Goal: Information Seeking & Learning: Learn about a topic

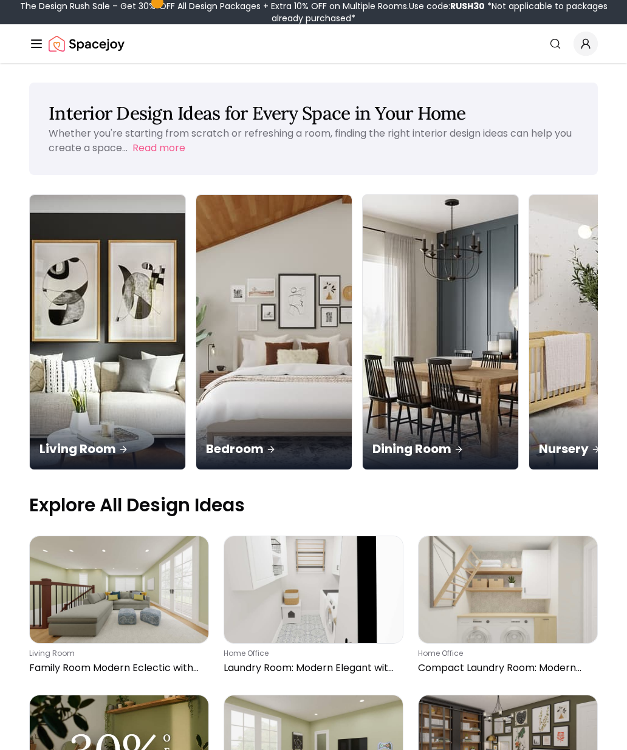
click at [56, 309] on img at bounding box center [108, 332] width 156 height 275
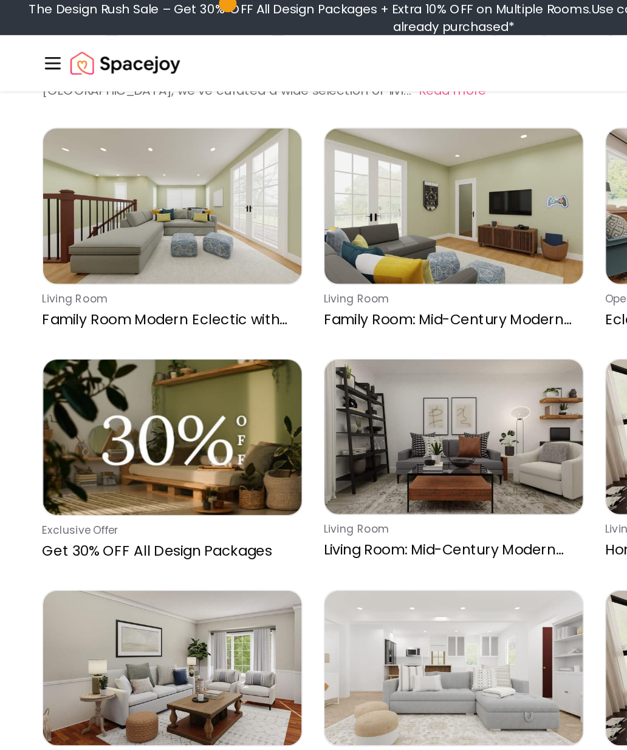
scroll to position [75, 0]
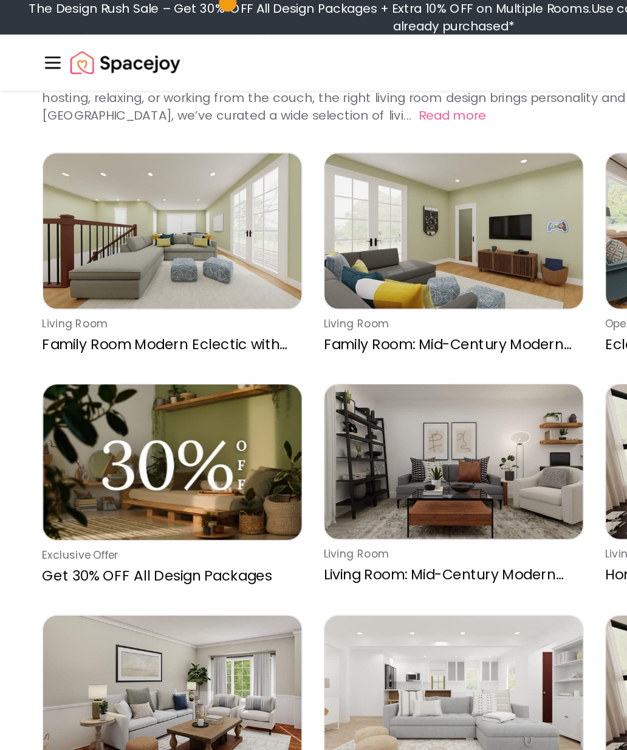
click at [35, 44] on line "Global" at bounding box center [37, 44] width 10 height 0
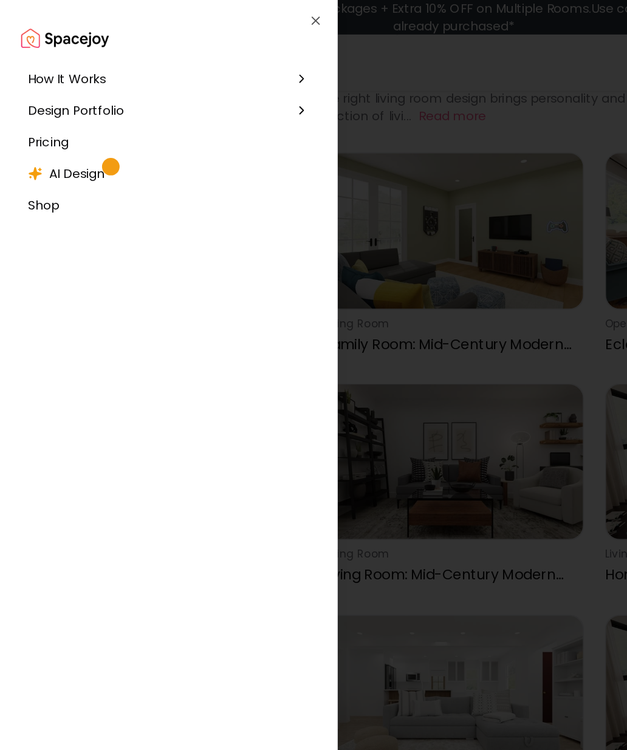
click at [33, 103] on span "Pricing" at bounding box center [33, 98] width 28 height 12
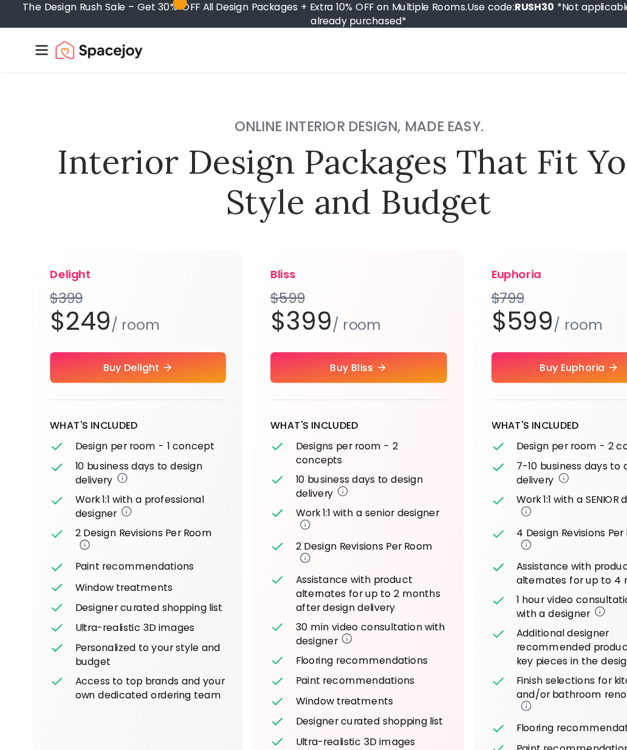
click at [35, 44] on line "Global" at bounding box center [37, 44] width 10 height 0
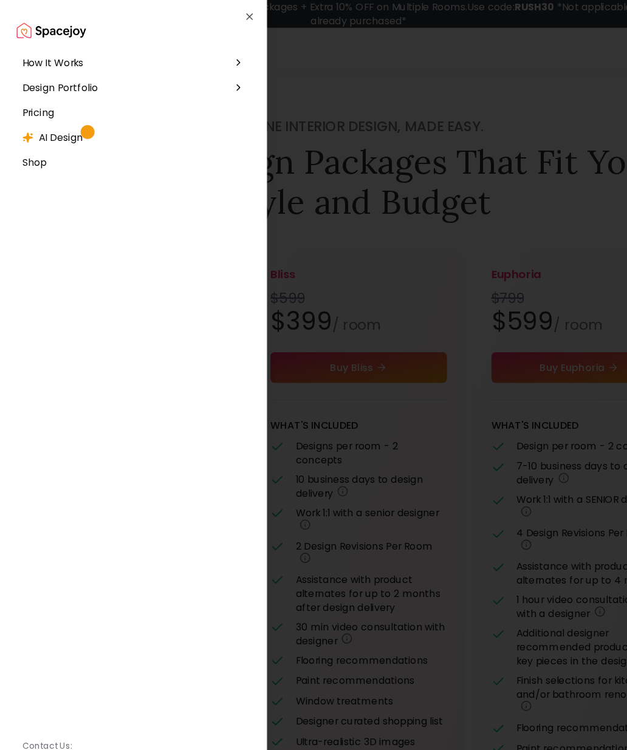
click at [49, 53] on span "How It Works" at bounding box center [45, 55] width 53 height 12
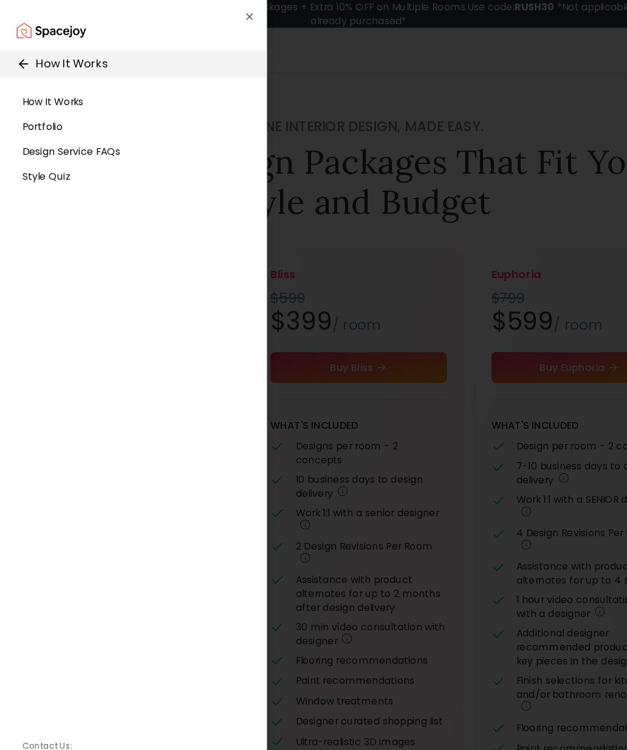
click at [42, 89] on span "How It Works" at bounding box center [45, 89] width 53 height 12
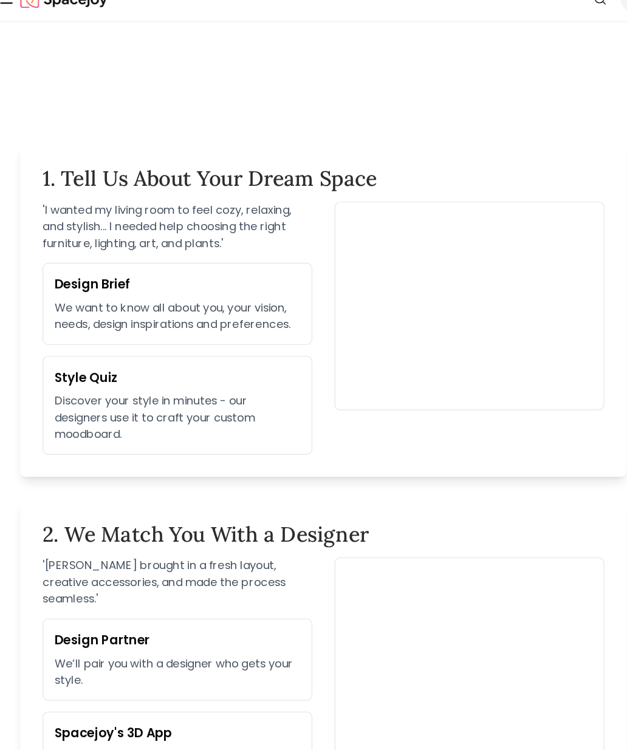
scroll to position [296, 0]
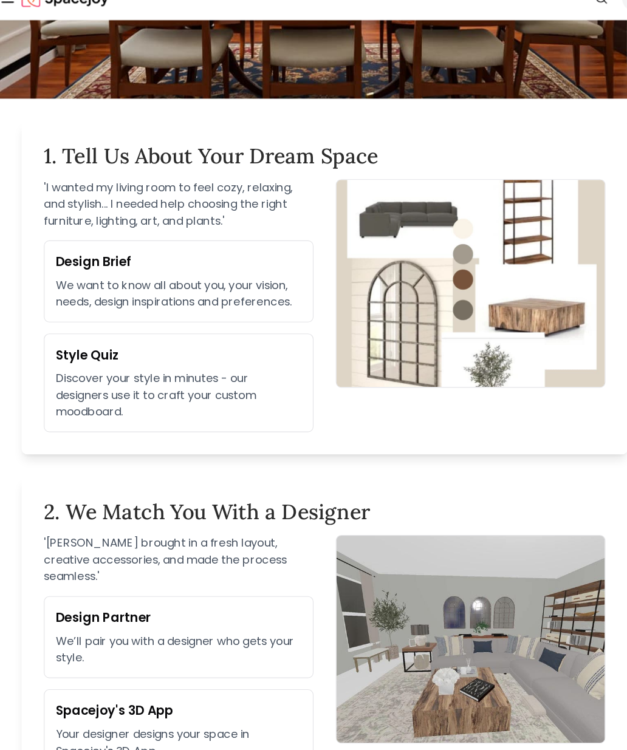
click at [78, 347] on h3 "Style Quiz" at bounding box center [185, 355] width 215 height 17
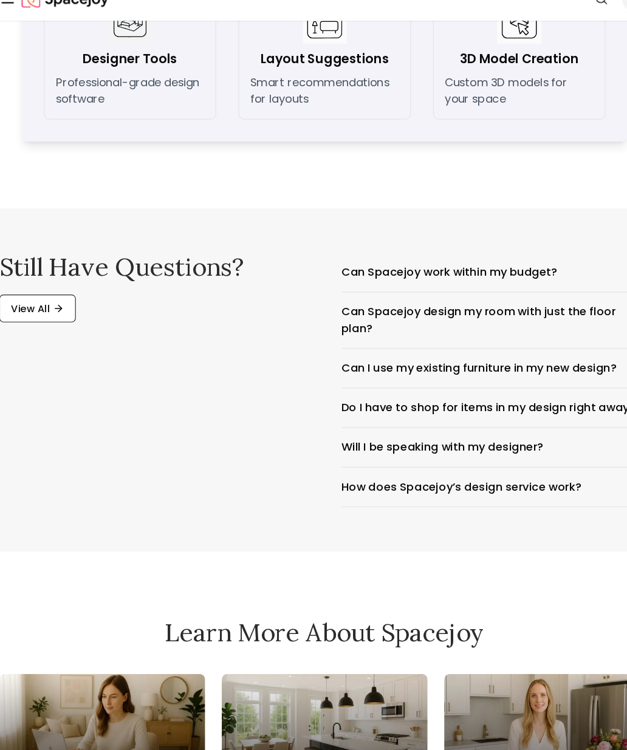
scroll to position [1920, 0]
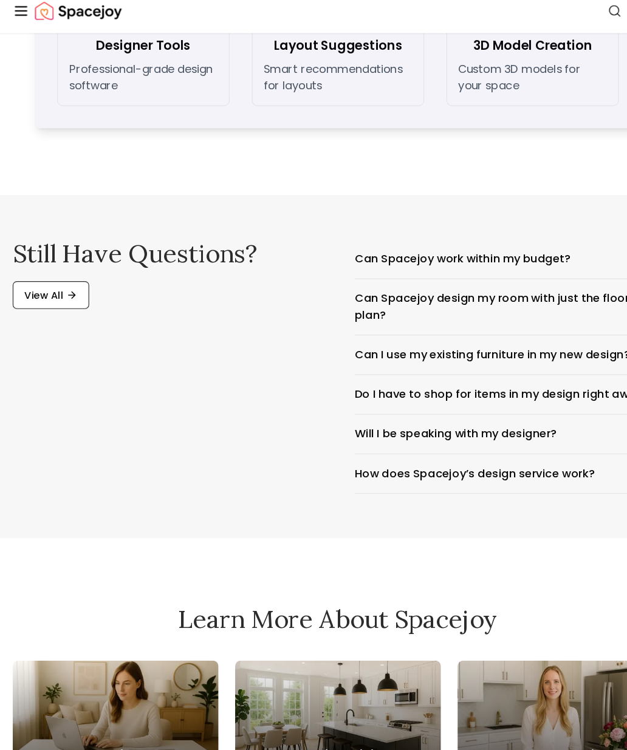
click at [50, 280] on link "View All" at bounding box center [62, 292] width 67 height 24
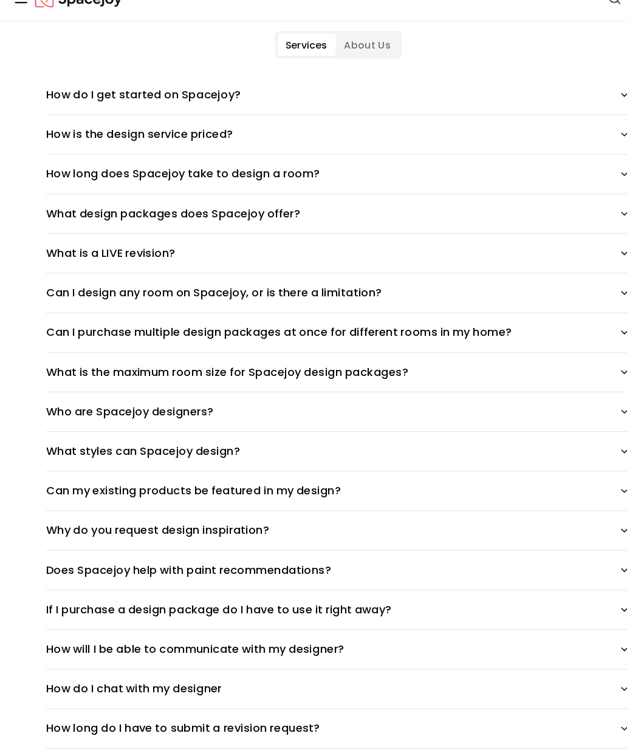
scroll to position [89, 0]
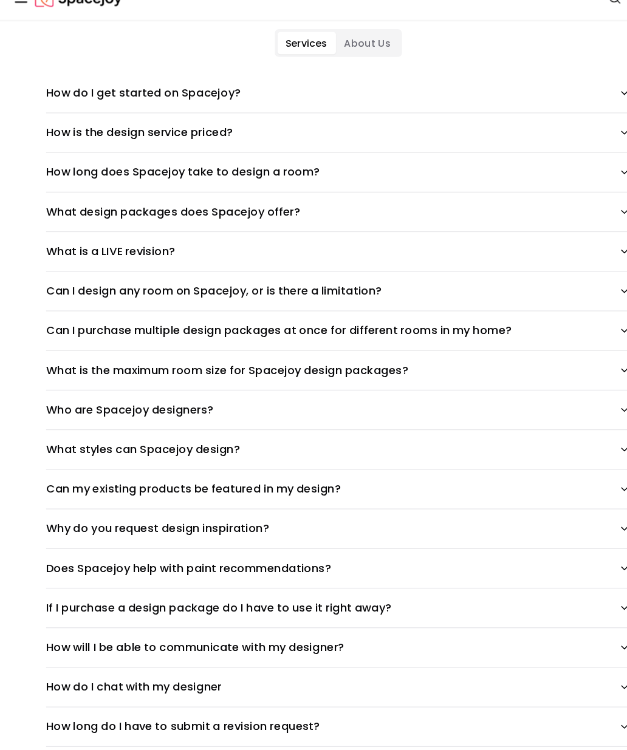
click at [561, 368] on icon "button" at bounding box center [563, 369] width 5 height 2
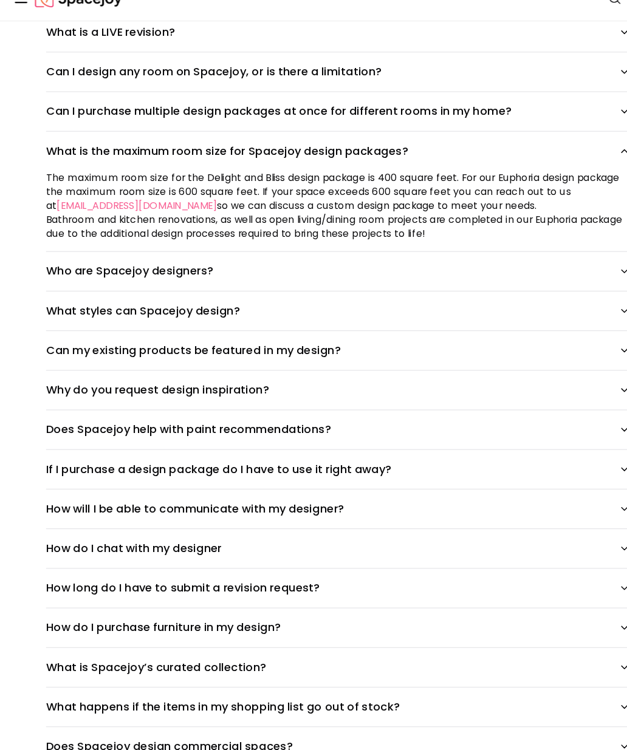
scroll to position [292, 0]
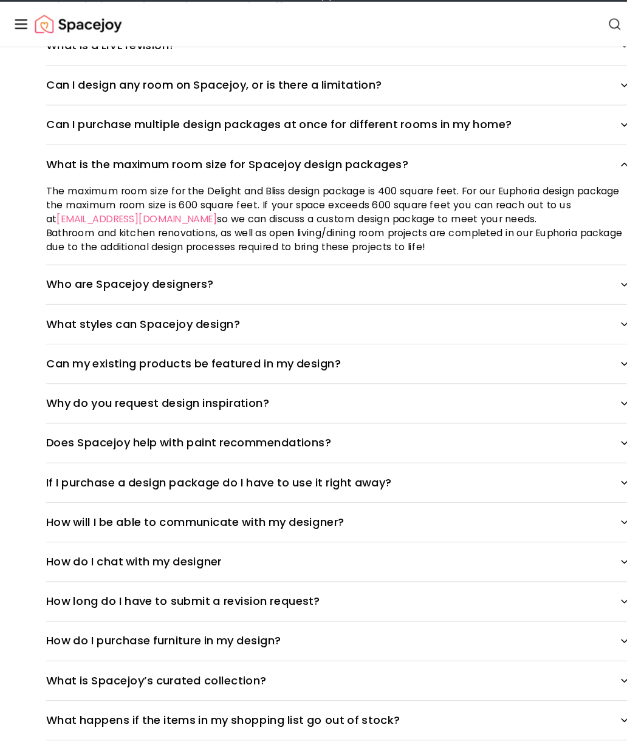
click at [539, 255] on button "Who are Spacejoy designers?" at bounding box center [313, 272] width 510 height 34
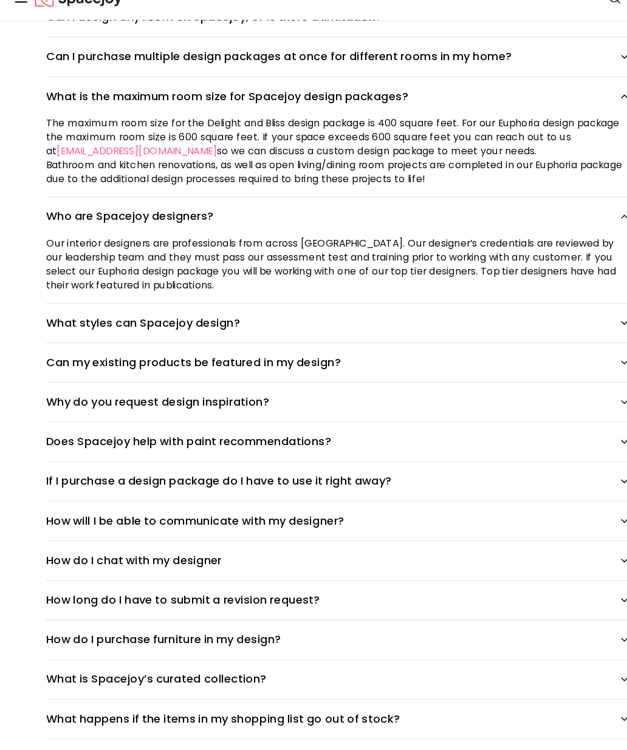
scroll to position [329, 0]
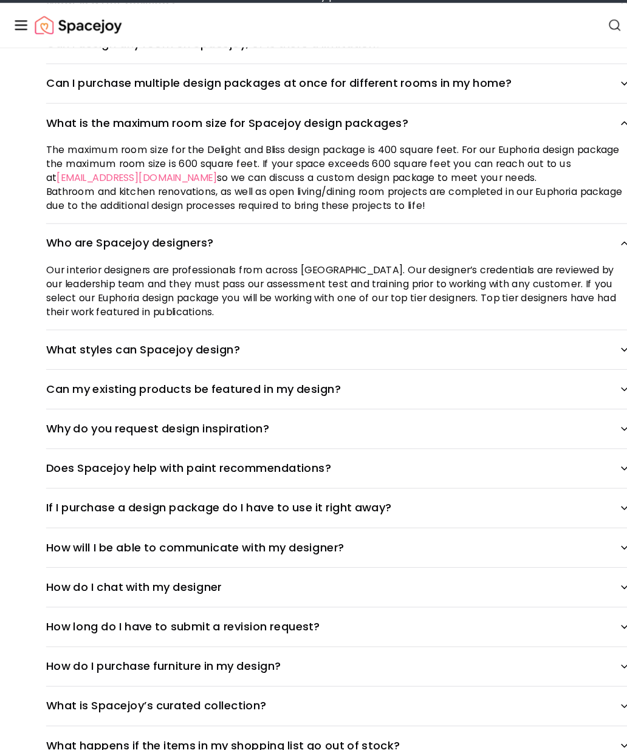
click at [539, 345] on button "Can my existing products be featured in my design?" at bounding box center [313, 362] width 510 height 34
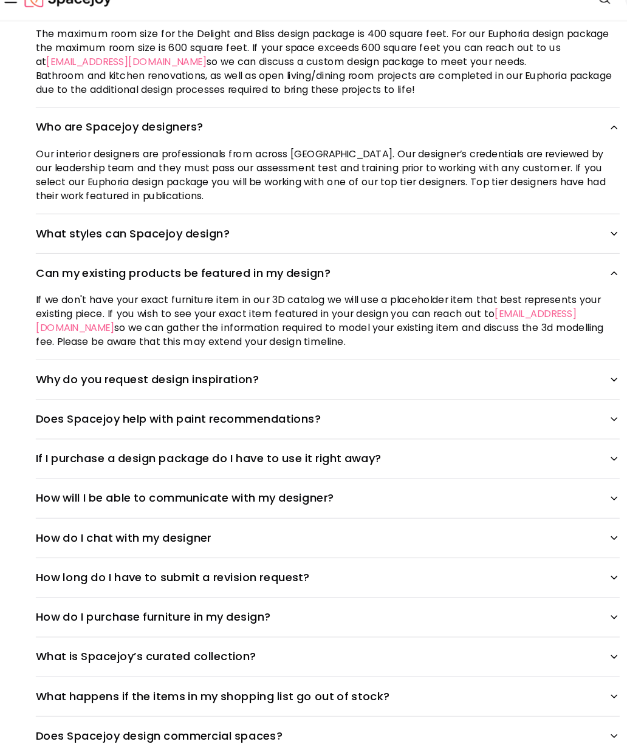
scroll to position [408, 0]
click at [559, 372] on icon "button" at bounding box center [564, 377] width 10 height 10
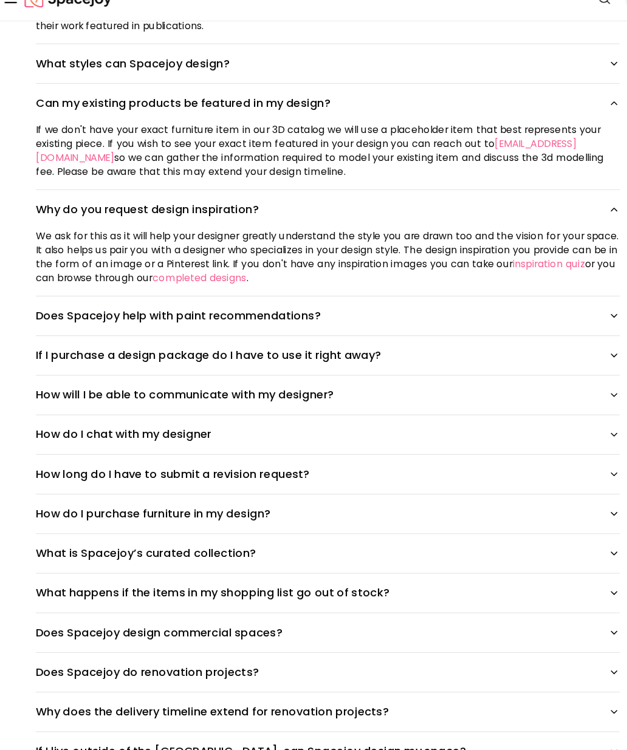
scroll to position [556, 0]
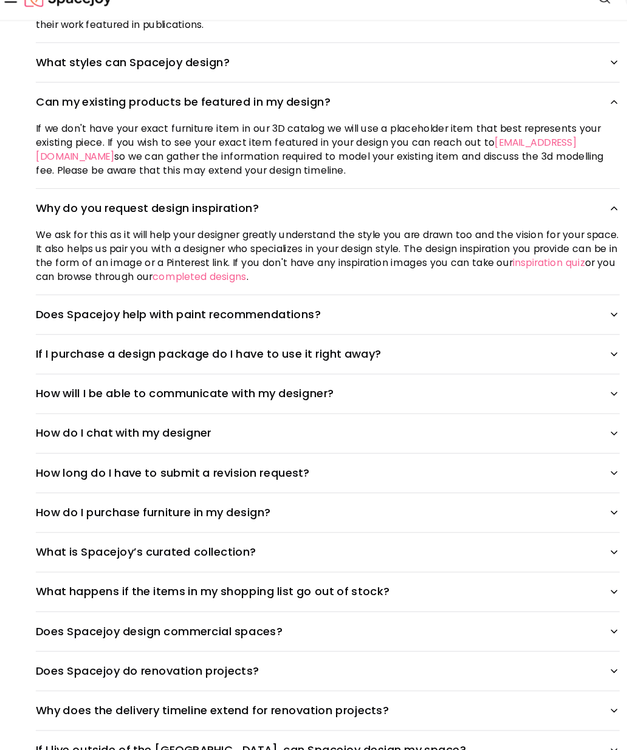
click at [559, 316] on icon "button" at bounding box center [564, 321] width 10 height 10
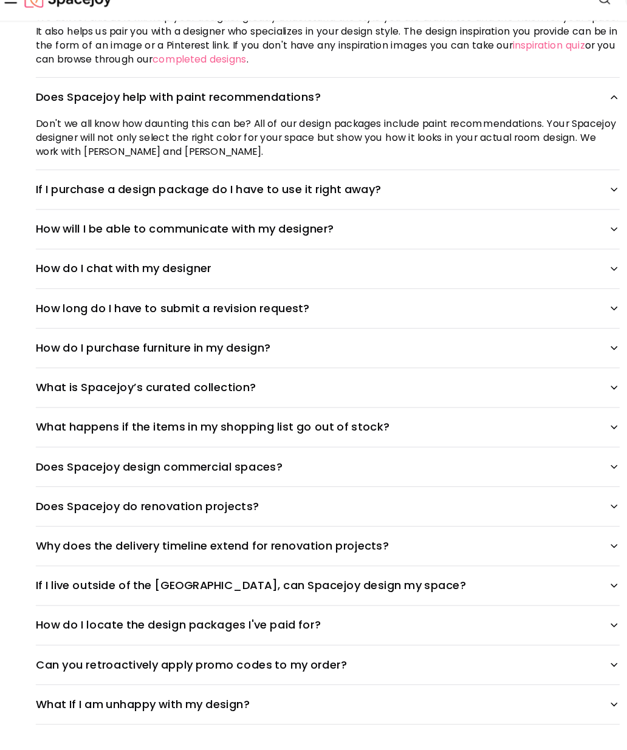
scroll to position [754, 0]
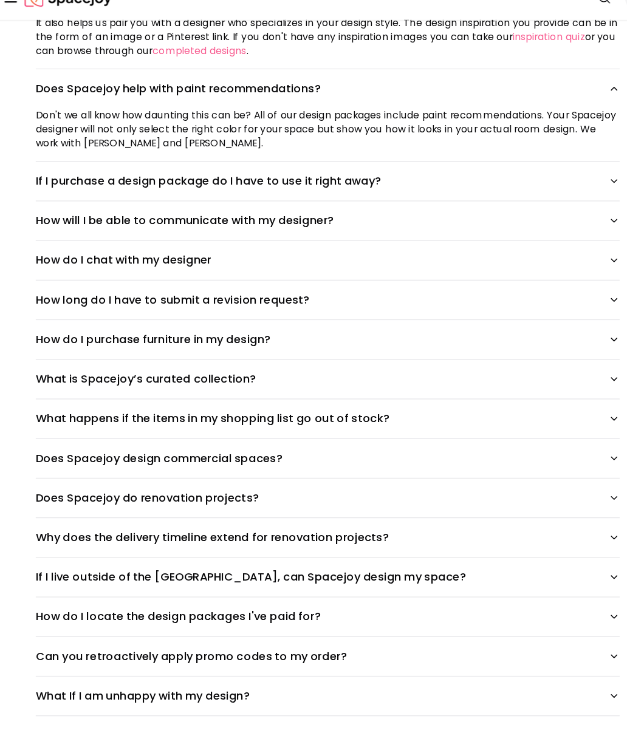
click at [559, 234] on icon "button" at bounding box center [564, 239] width 10 height 10
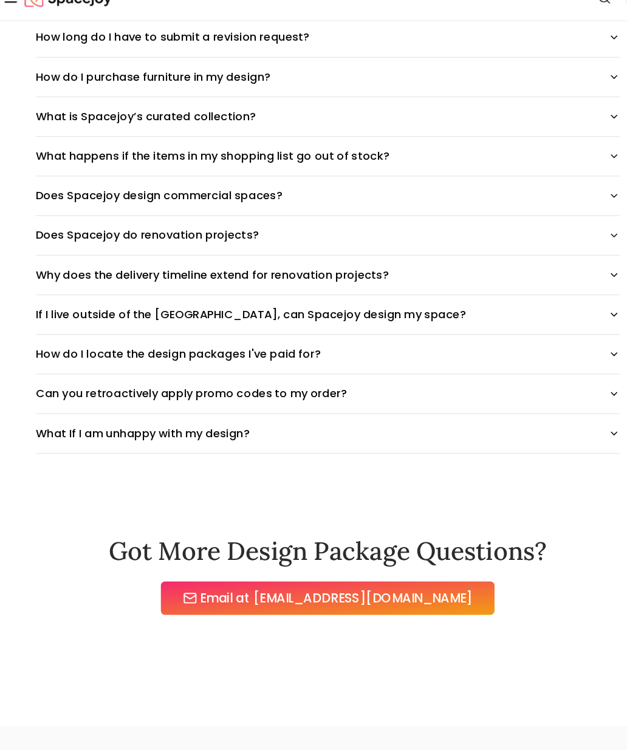
scroll to position [1055, 0]
click at [536, 234] on button "Does Spacejoy do renovation projects?" at bounding box center [313, 251] width 510 height 34
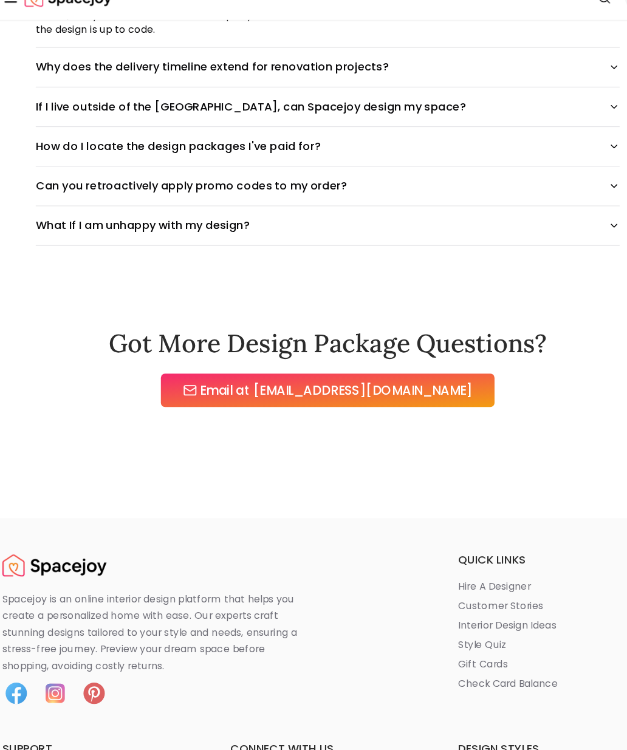
scroll to position [1295, 0]
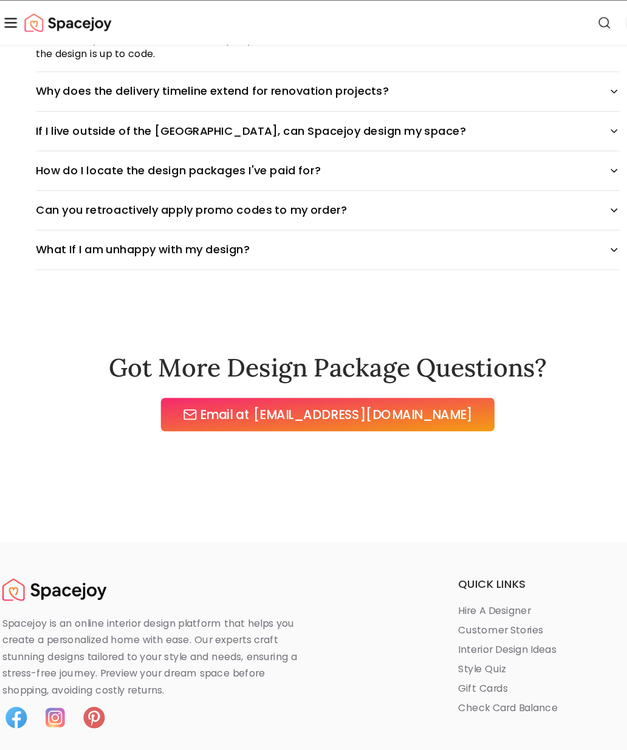
click at [530, 225] on button "What If I am unhappy with my design?" at bounding box center [313, 242] width 510 height 34
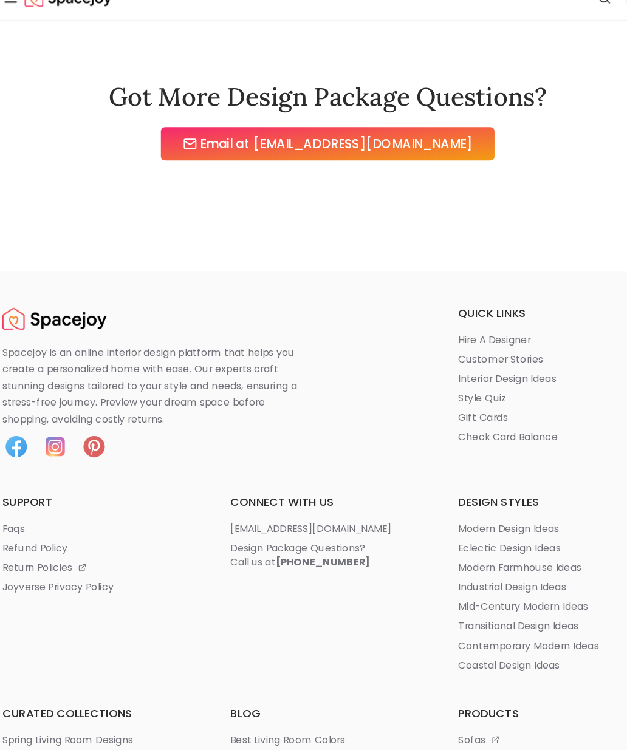
scroll to position [1556, 0]
click at [428, 387] on p "style quiz" at bounding box center [449, 393] width 42 height 12
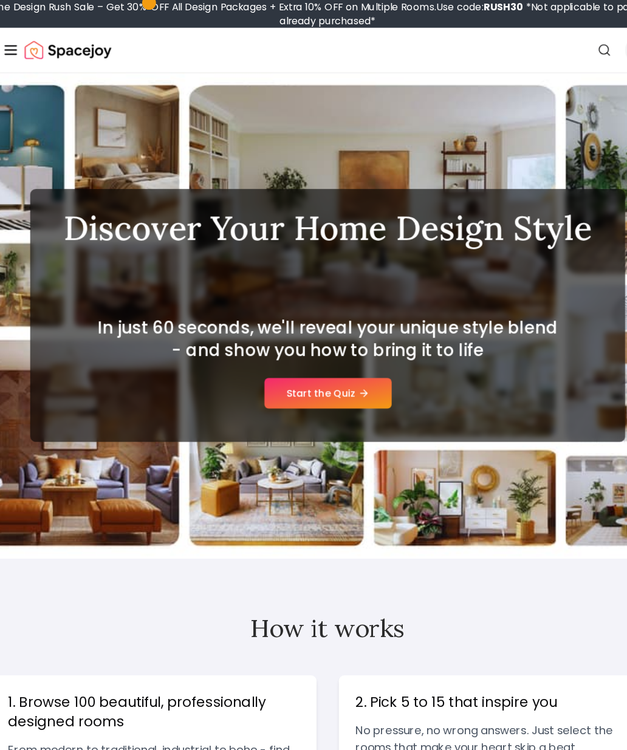
click at [340, 341] on icon at bounding box center [345, 344] width 10 height 10
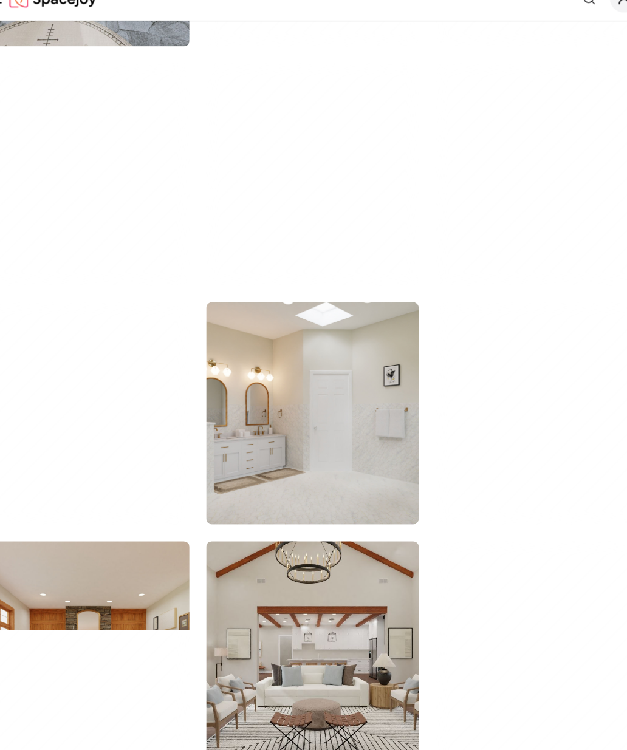
scroll to position [2399, 0]
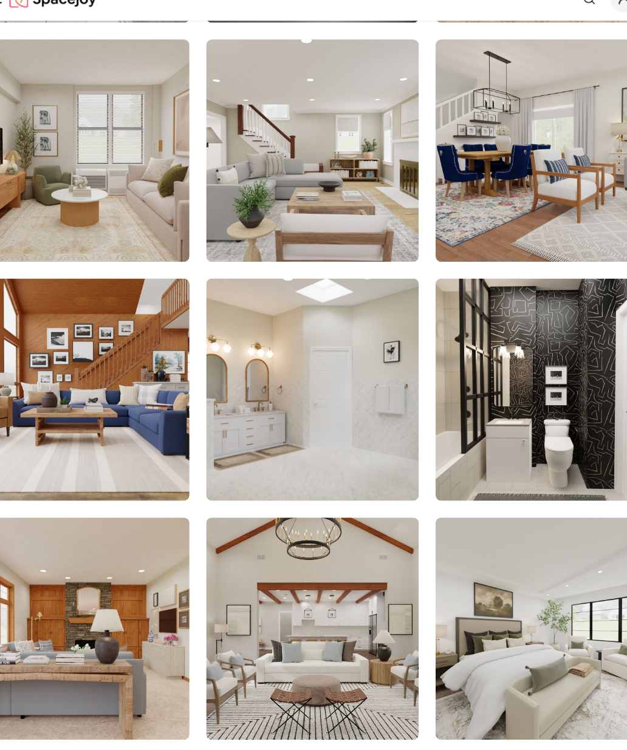
click at [501, 332] on img at bounding box center [514, 386] width 187 height 194
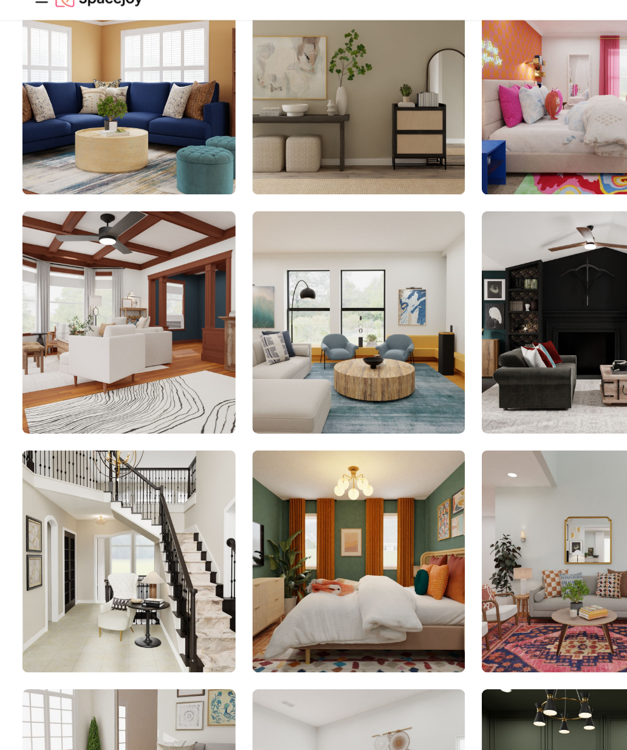
scroll to position [4338, 0]
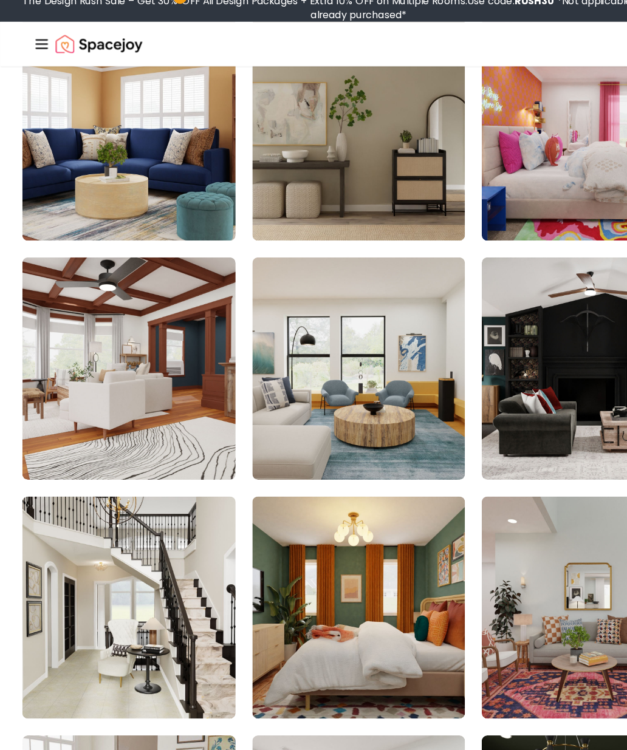
click at [373, 375] on img at bounding box center [314, 327] width 187 height 194
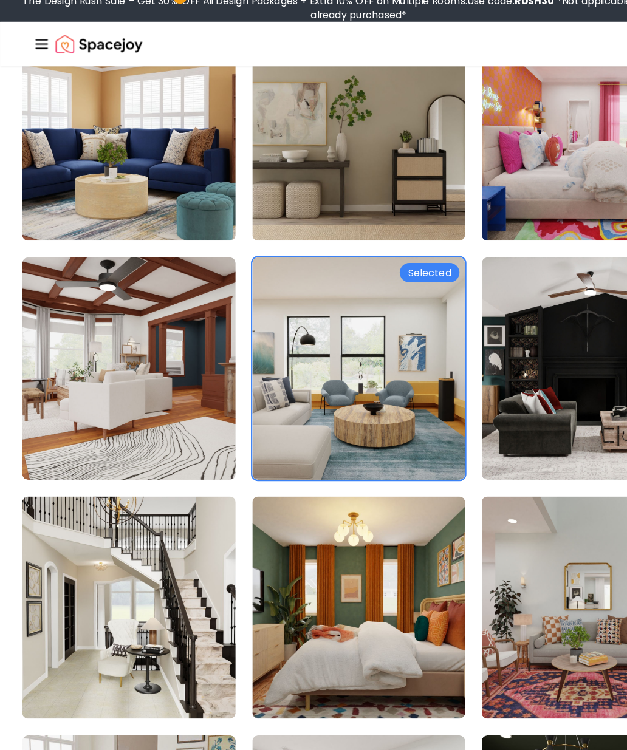
click at [57, 319] on img at bounding box center [112, 327] width 187 height 194
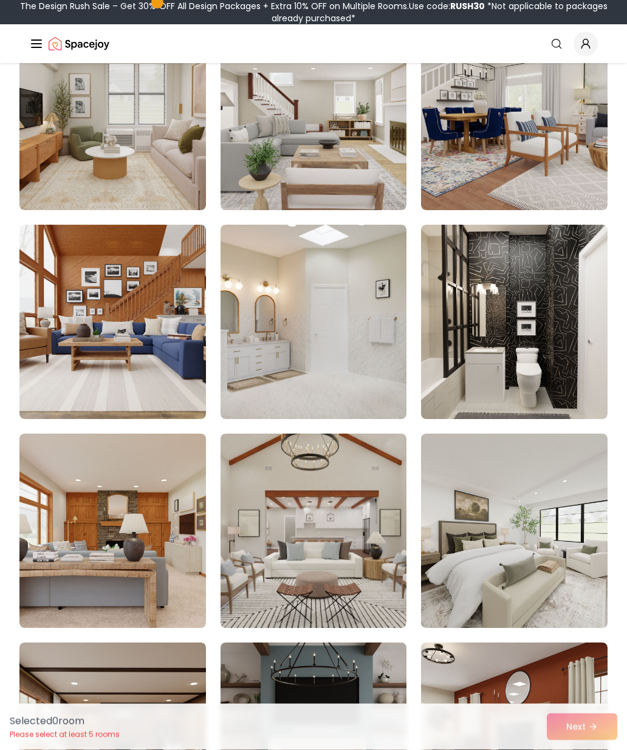
scroll to position [2463, 0]
click at [561, 352] on img at bounding box center [514, 322] width 187 height 194
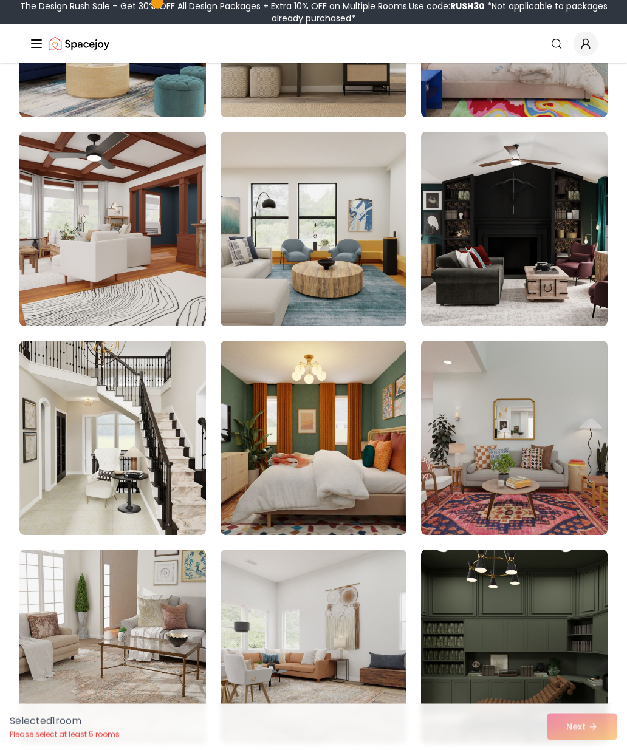
scroll to position [4436, 0]
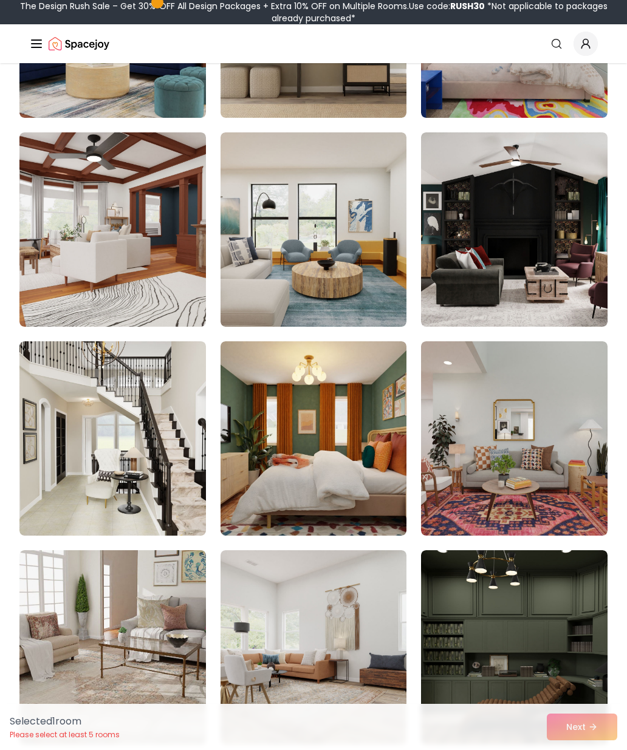
click at [77, 265] on img at bounding box center [112, 229] width 187 height 194
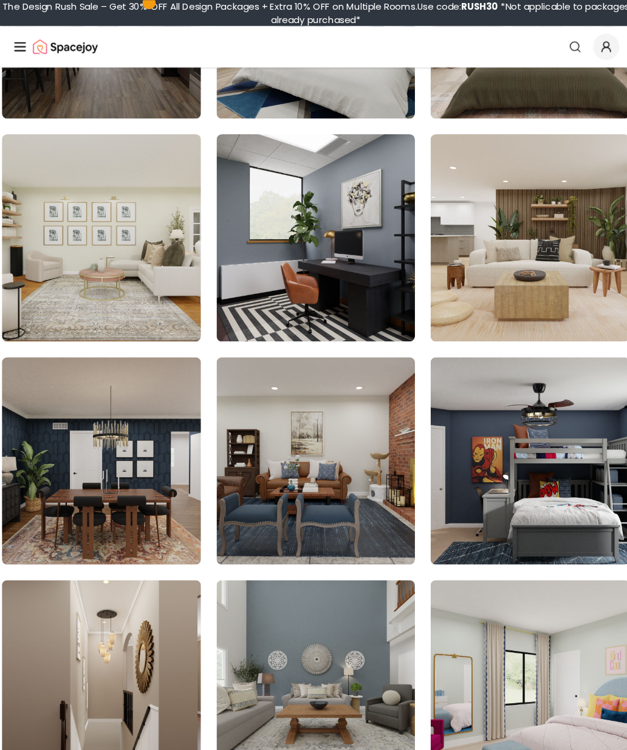
scroll to position [5488, 0]
click at [521, 259] on img at bounding box center [514, 223] width 187 height 194
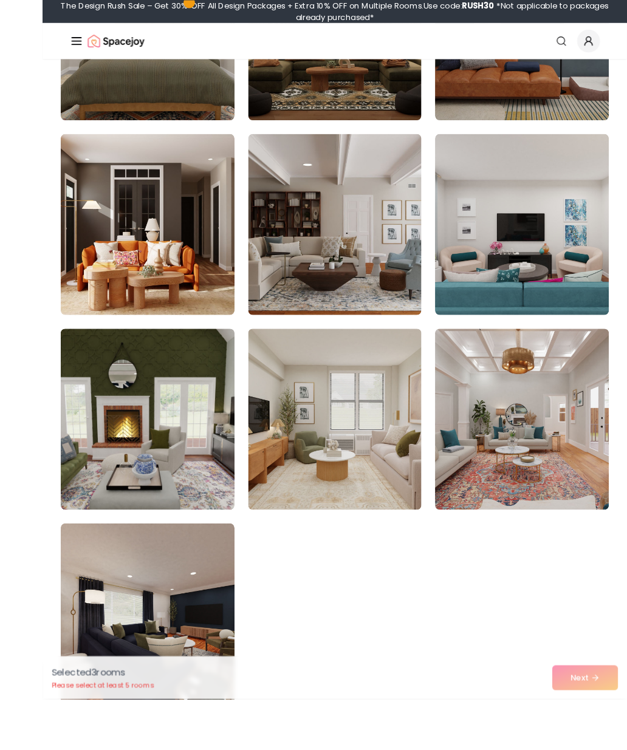
scroll to position [6558, 0]
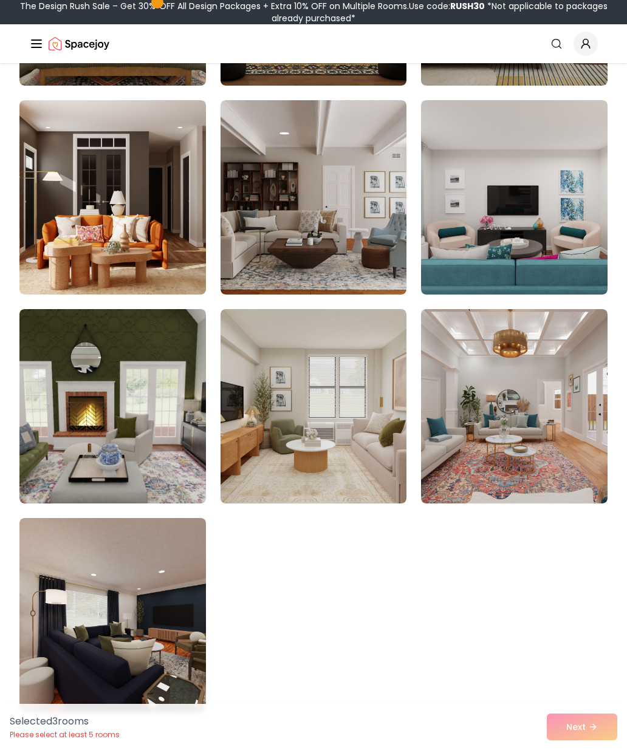
click at [548, 409] on img at bounding box center [514, 406] width 187 height 194
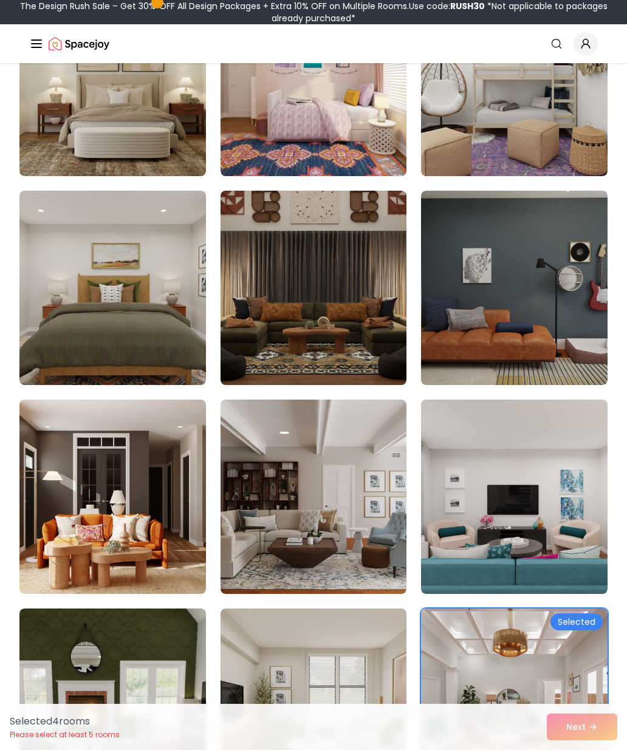
scroll to position [6258, 0]
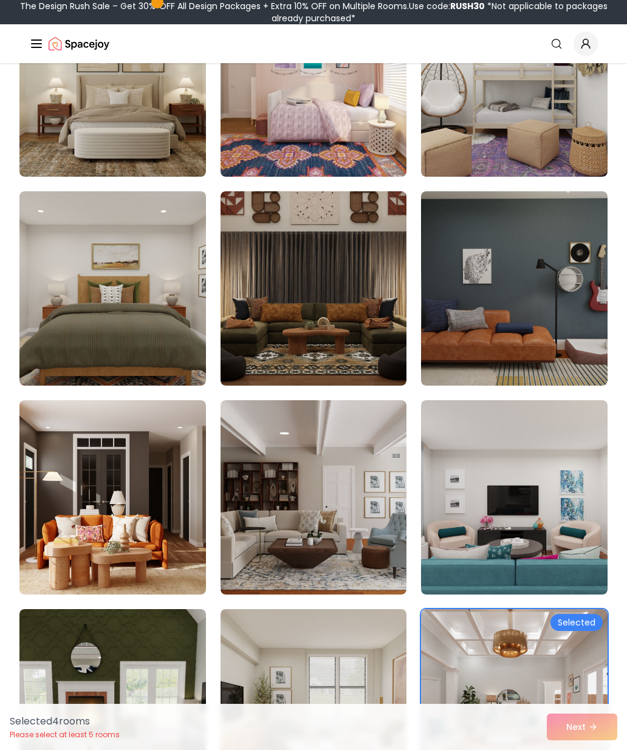
click at [552, 514] on img at bounding box center [514, 497] width 187 height 194
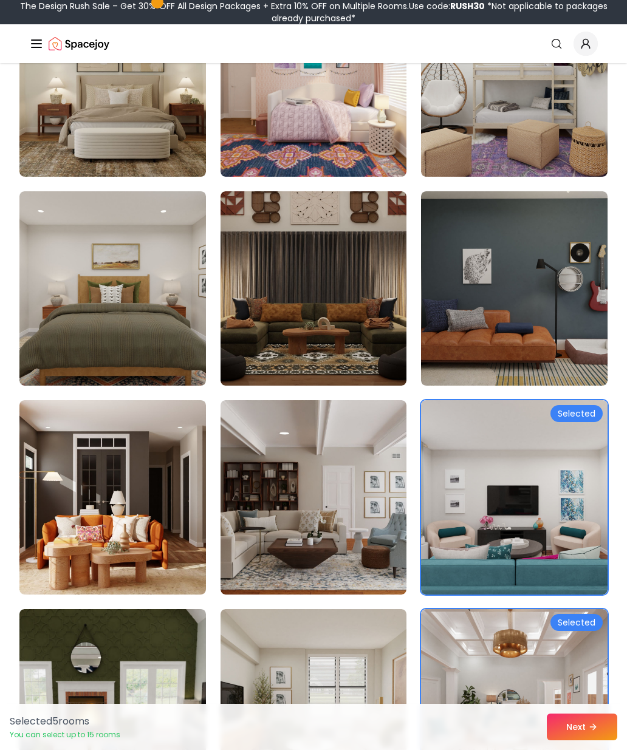
click at [587, 741] on button "Next" at bounding box center [582, 727] width 70 height 27
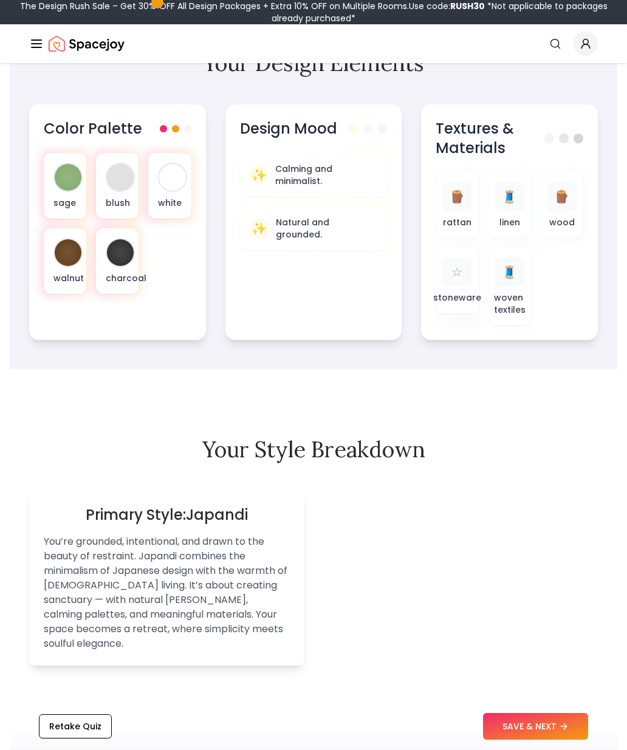
scroll to position [396, 0]
click at [66, 739] on button "Retake Quiz" at bounding box center [75, 727] width 73 height 24
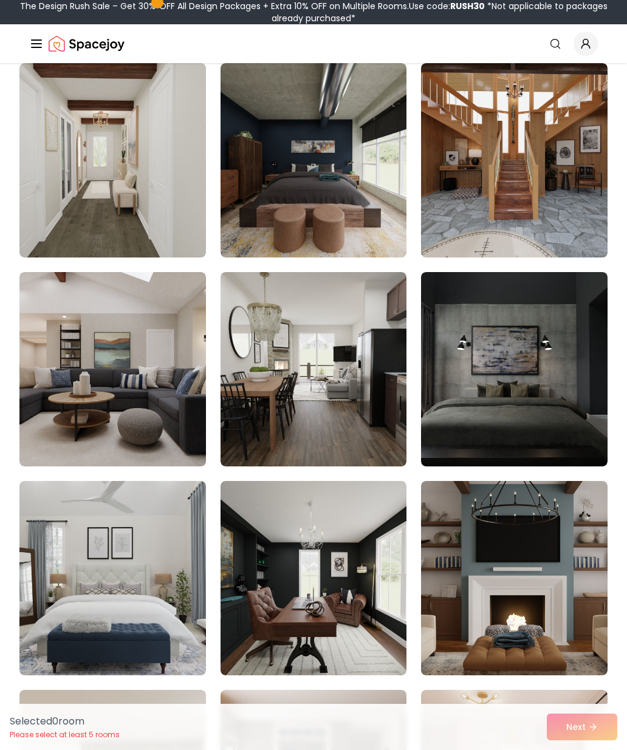
scroll to position [132, 0]
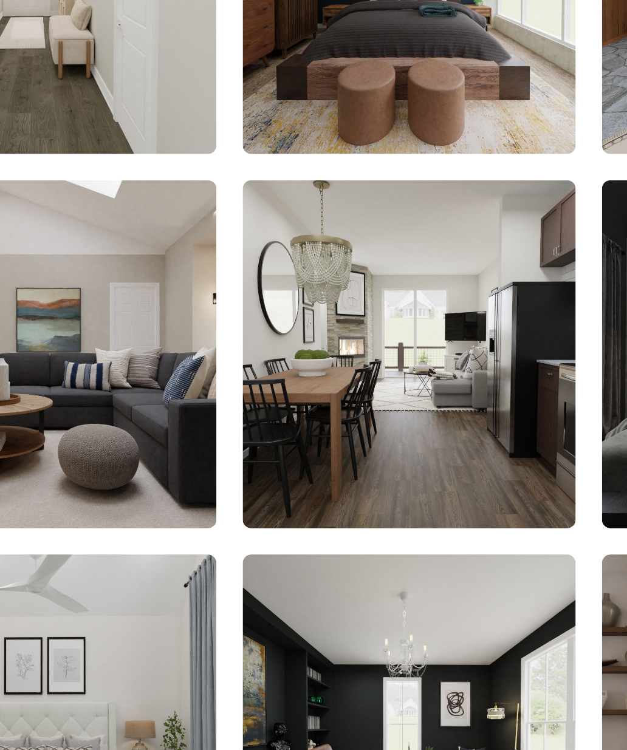
click at [40, 256] on img at bounding box center [112, 353] width 187 height 194
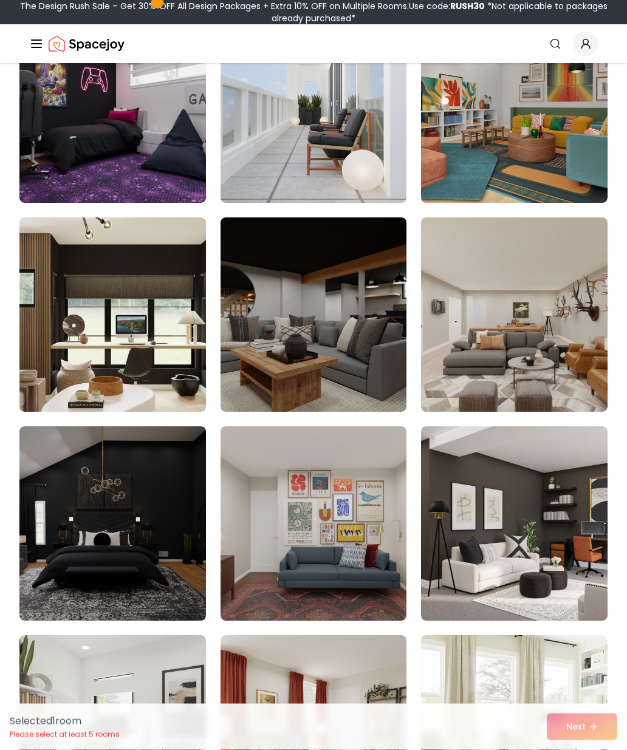
scroll to position [1843, 0]
click at [567, 524] on img at bounding box center [514, 523] width 187 height 194
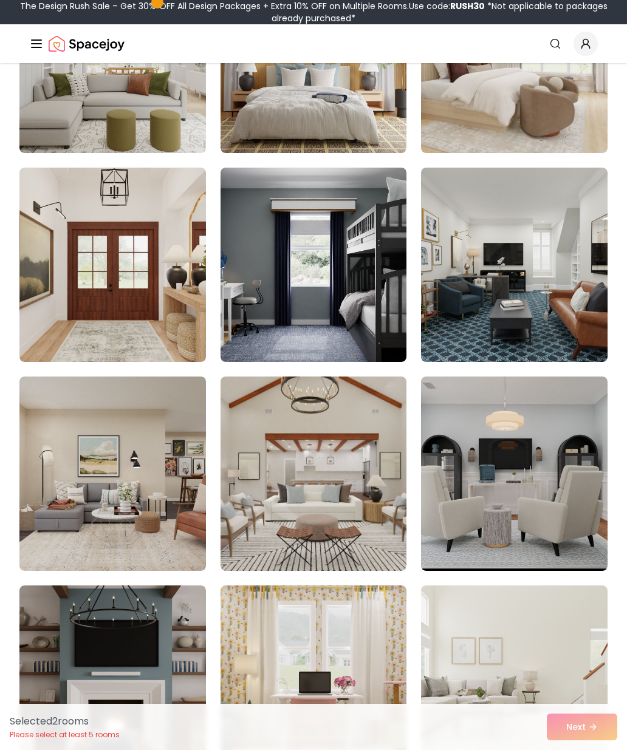
scroll to position [4000, 0]
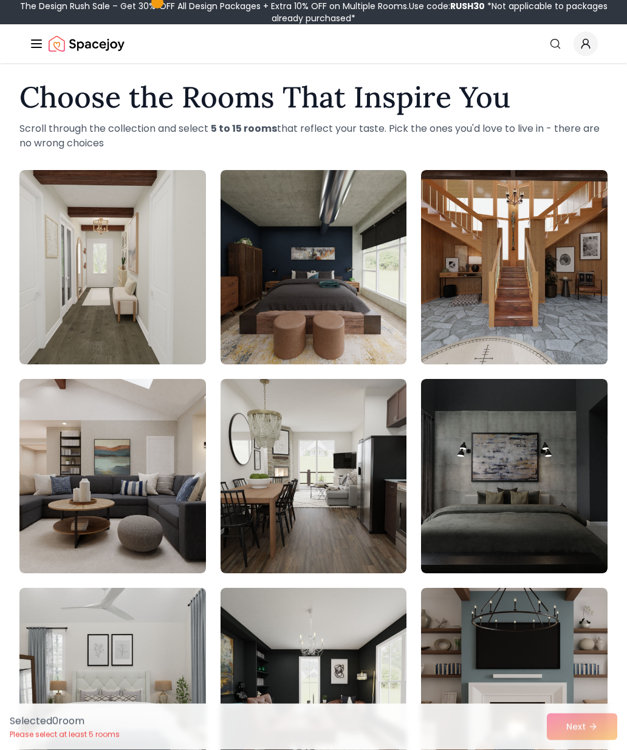
scroll to position [10, 0]
click at [86, 454] on img at bounding box center [112, 476] width 187 height 194
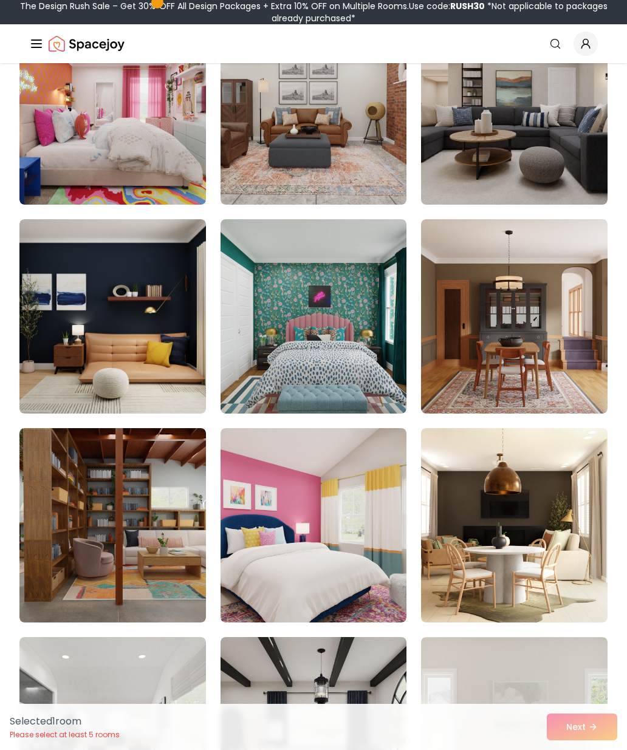
scroll to position [1006, 0]
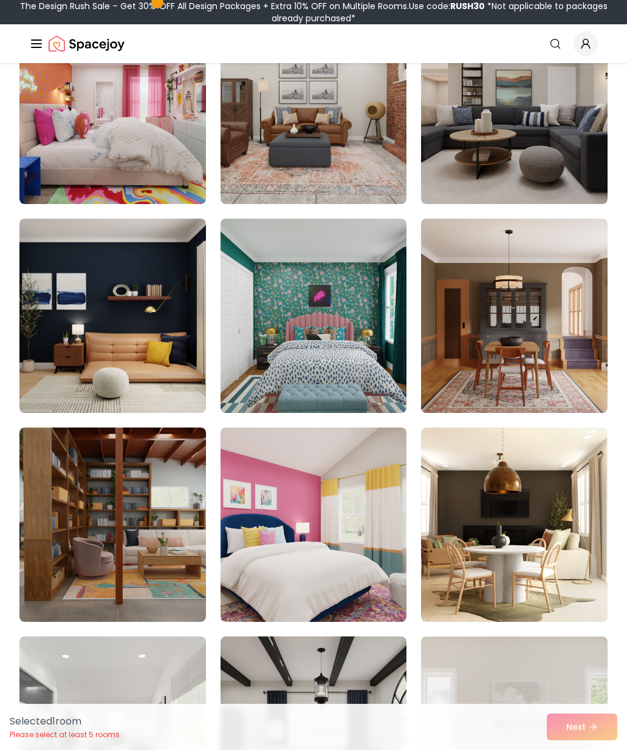
click at [64, 324] on img at bounding box center [112, 316] width 187 height 194
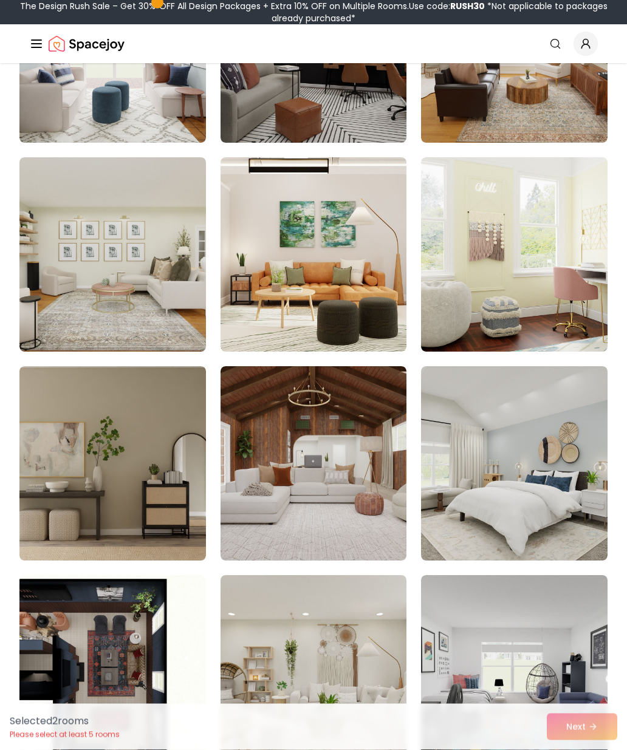
scroll to position [5038, 0]
click at [95, 399] on img at bounding box center [112, 463] width 187 height 194
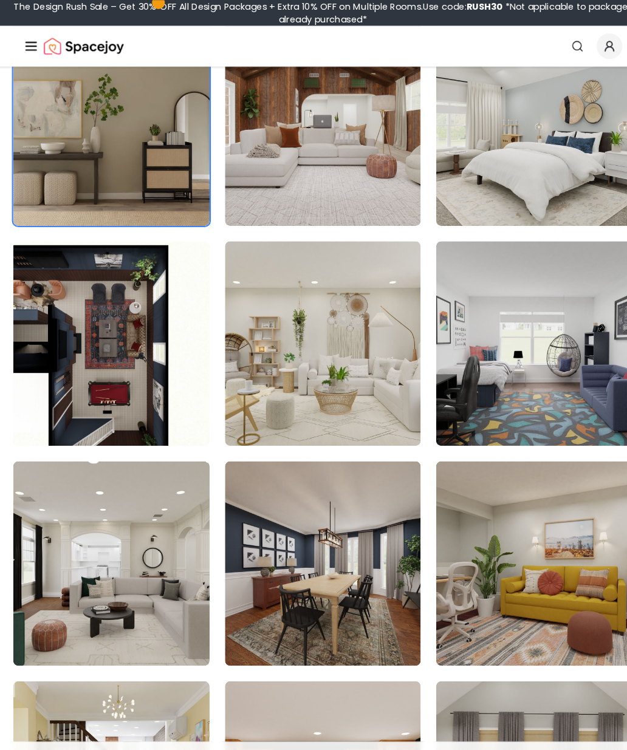
scroll to position [5384, 0]
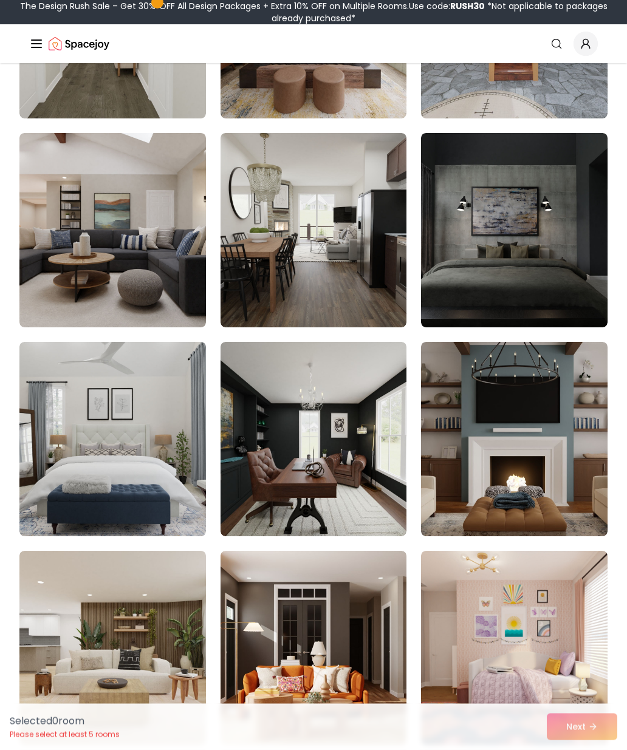
scroll to position [255, 0]
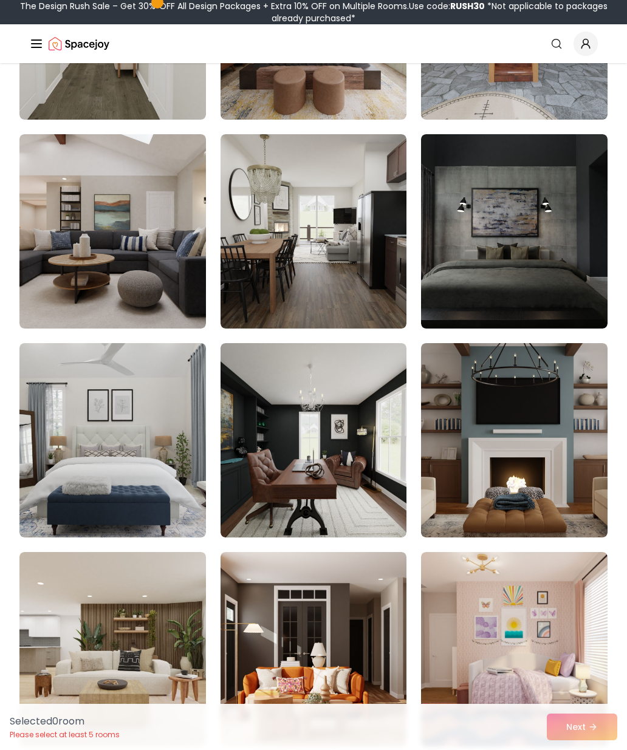
click at [50, 252] on img at bounding box center [112, 231] width 187 height 194
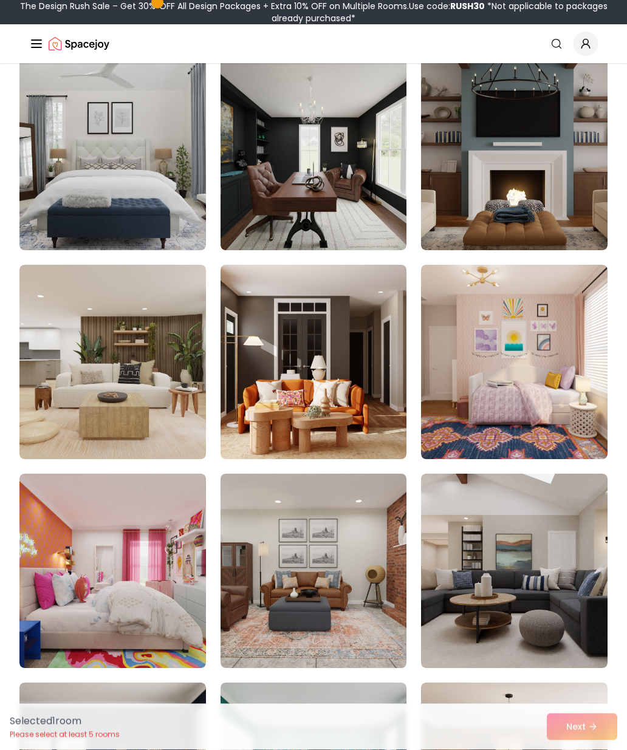
scroll to position [543, 0]
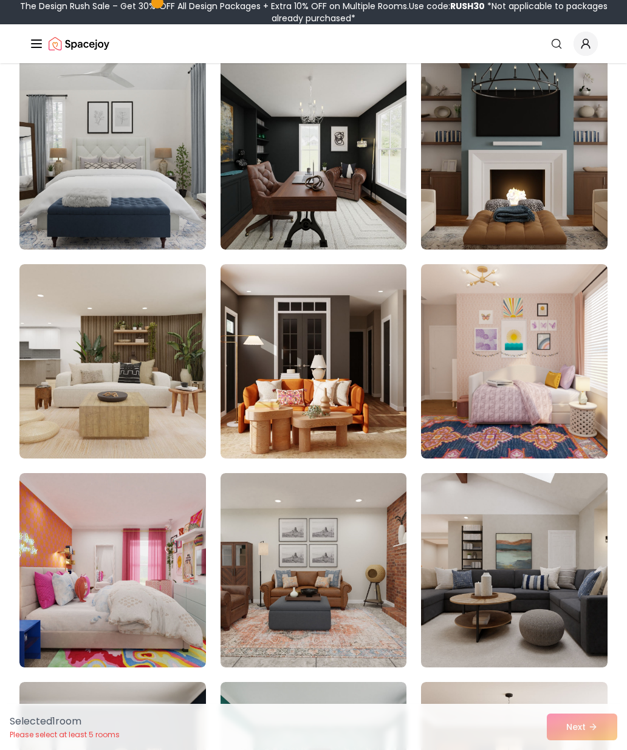
click at [68, 338] on img at bounding box center [112, 361] width 187 height 194
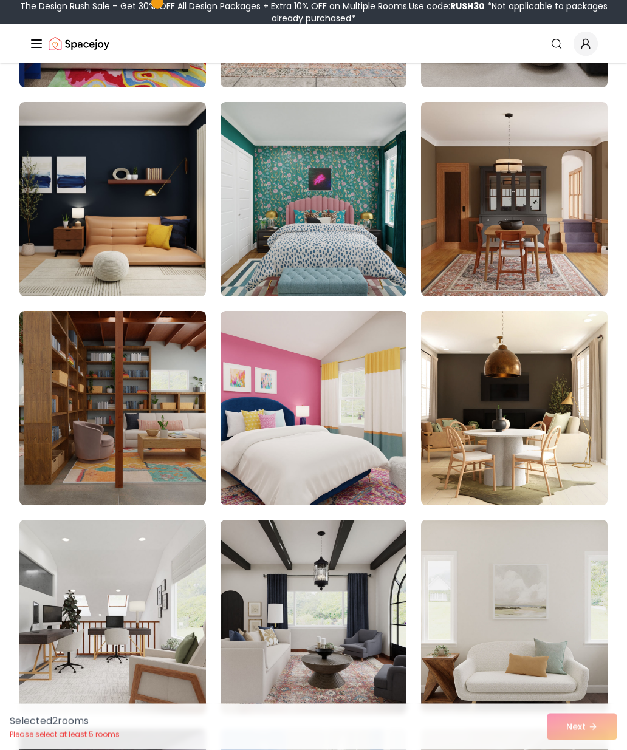
scroll to position [1123, 0]
click at [59, 235] on img at bounding box center [112, 199] width 187 height 194
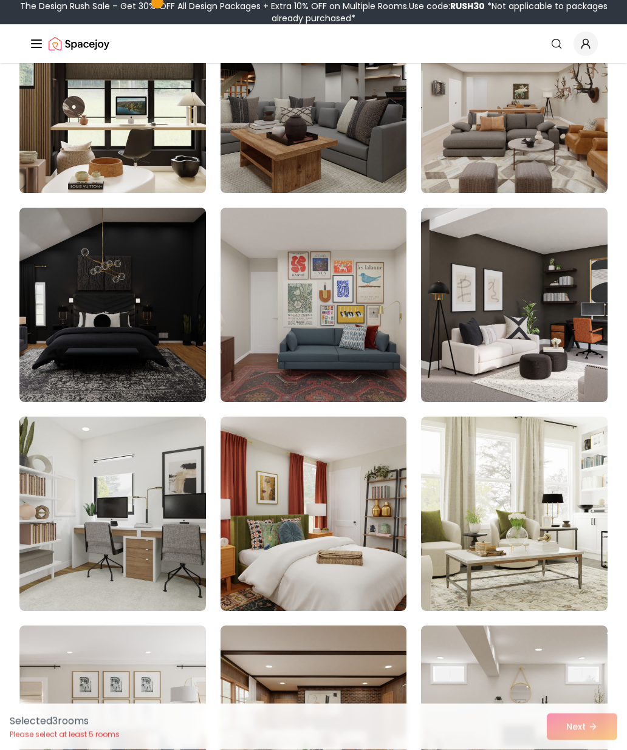
scroll to position [2062, 0]
click at [572, 321] on img at bounding box center [514, 305] width 187 height 194
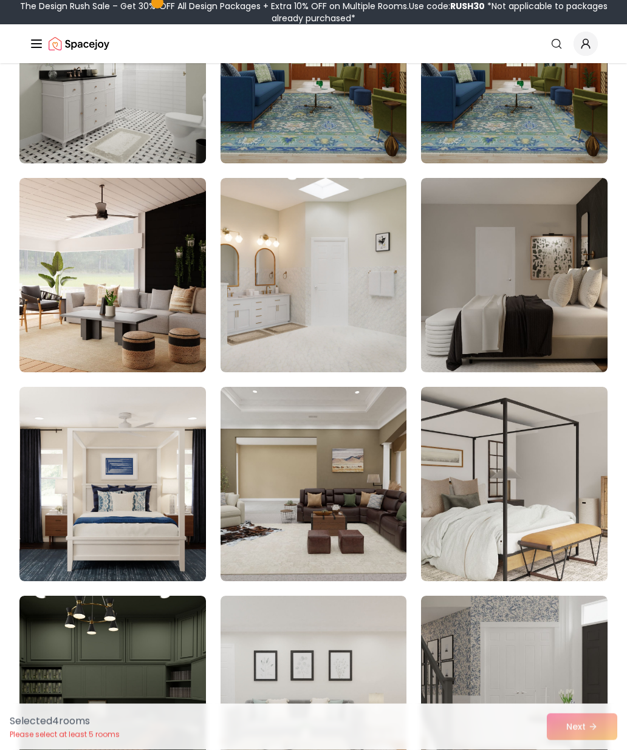
scroll to position [3137, 0]
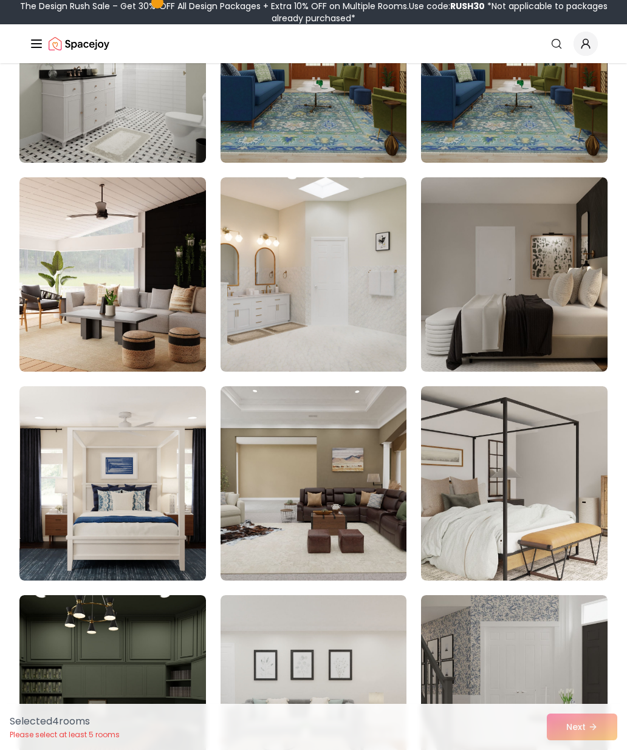
click at [83, 272] on img at bounding box center [112, 274] width 187 height 194
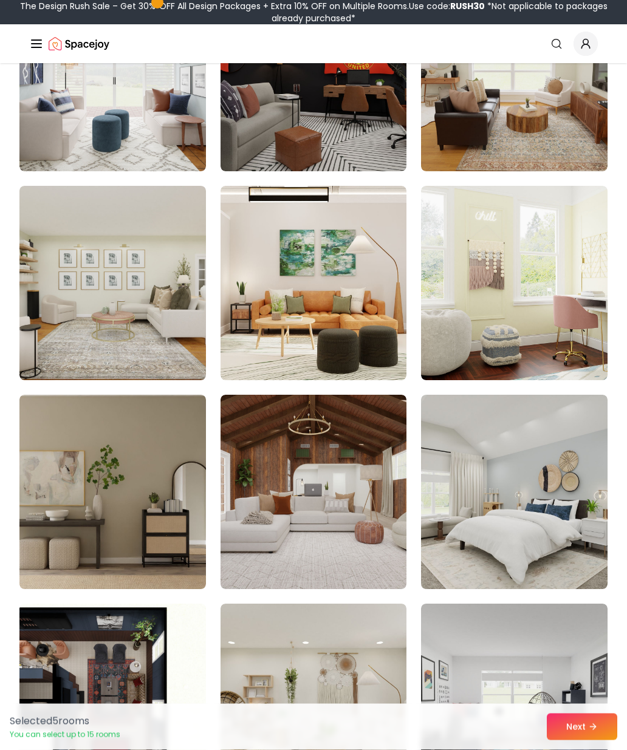
scroll to position [5010, 0]
click at [360, 456] on img at bounding box center [314, 492] width 187 height 194
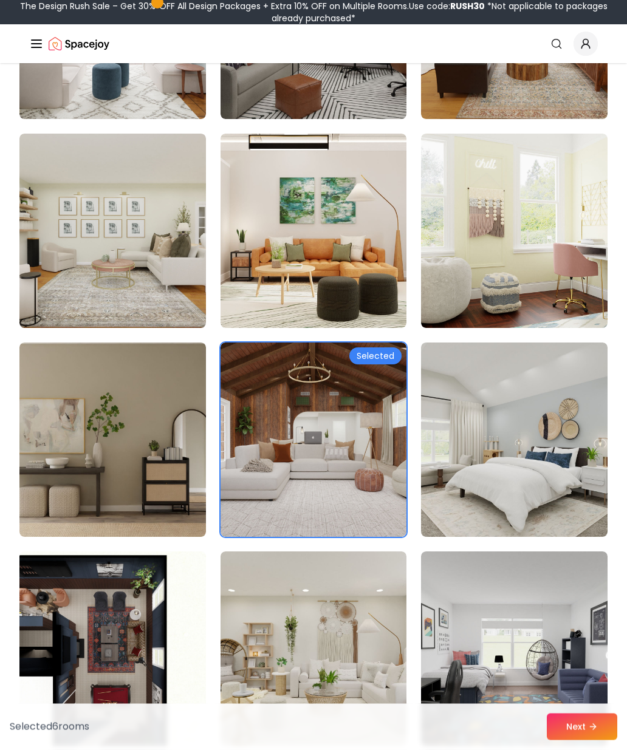
scroll to position [5062, 0]
click at [66, 416] on img at bounding box center [112, 440] width 187 height 194
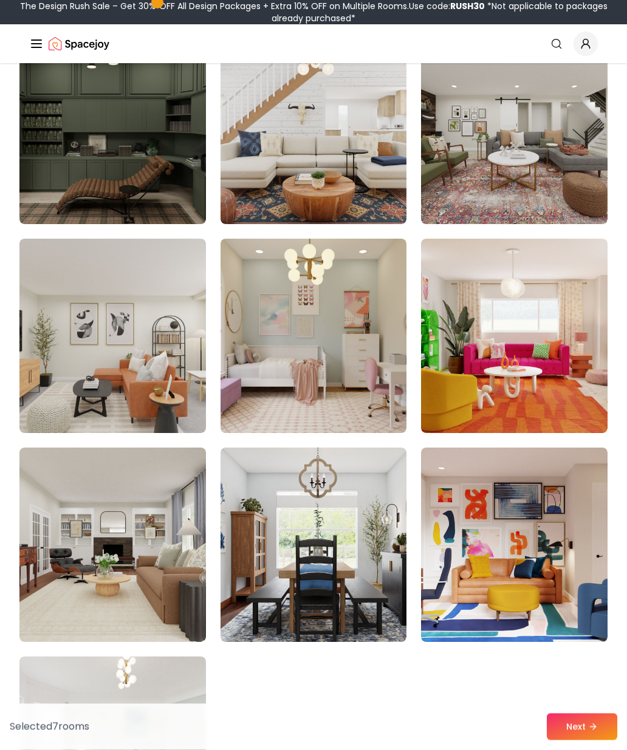
scroll to position [6421, 0]
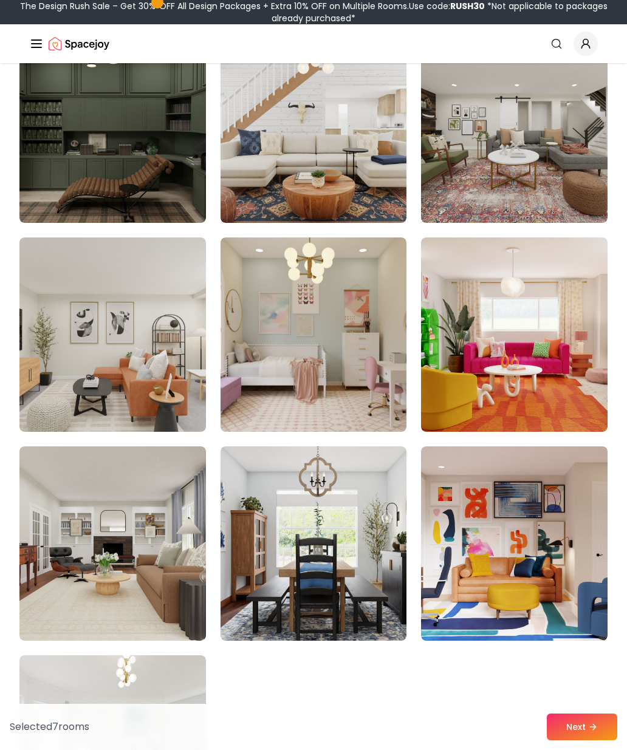
click at [543, 499] on img at bounding box center [514, 544] width 187 height 194
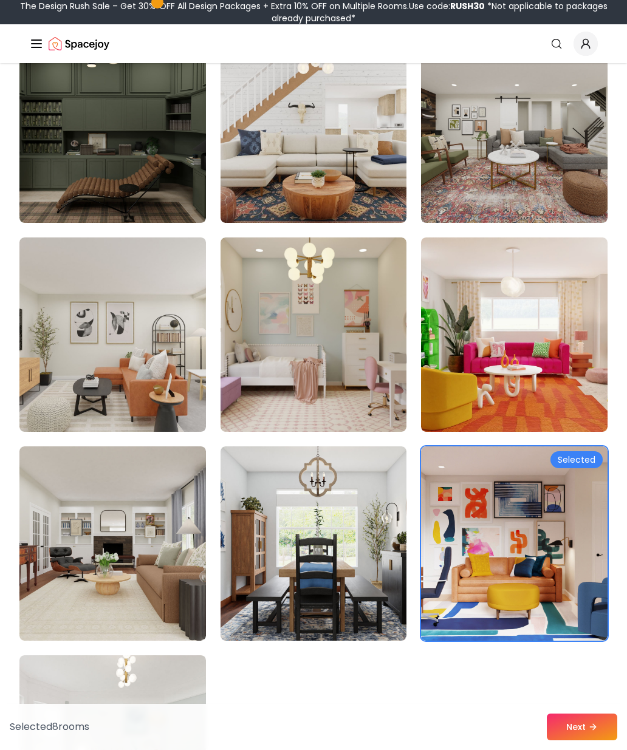
click at [588, 741] on button "Next" at bounding box center [582, 727] width 70 height 27
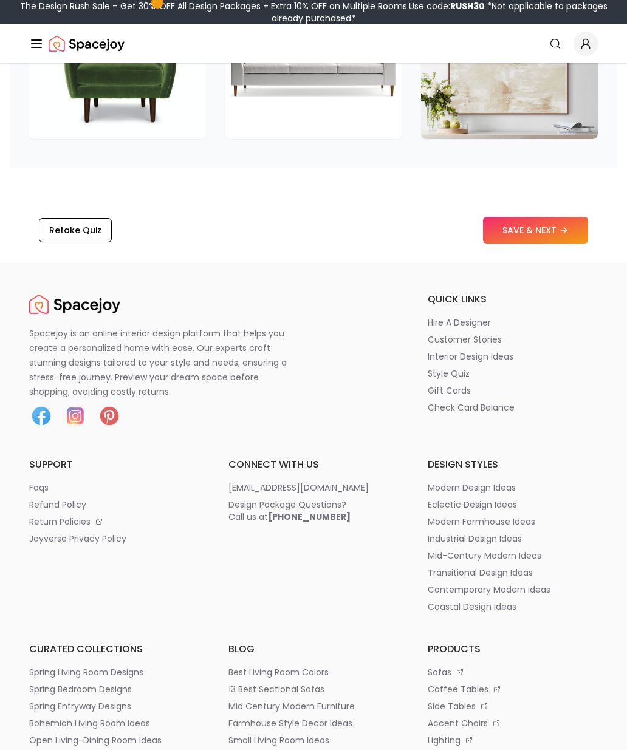
scroll to position [2143, 0]
click at [531, 555] on p "mid-century modern ideas" at bounding box center [485, 556] width 114 height 12
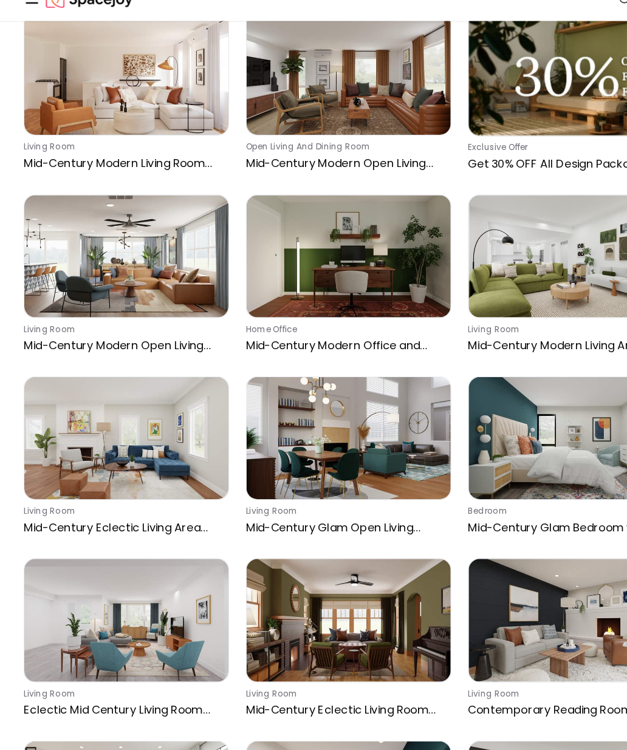
scroll to position [3640, 0]
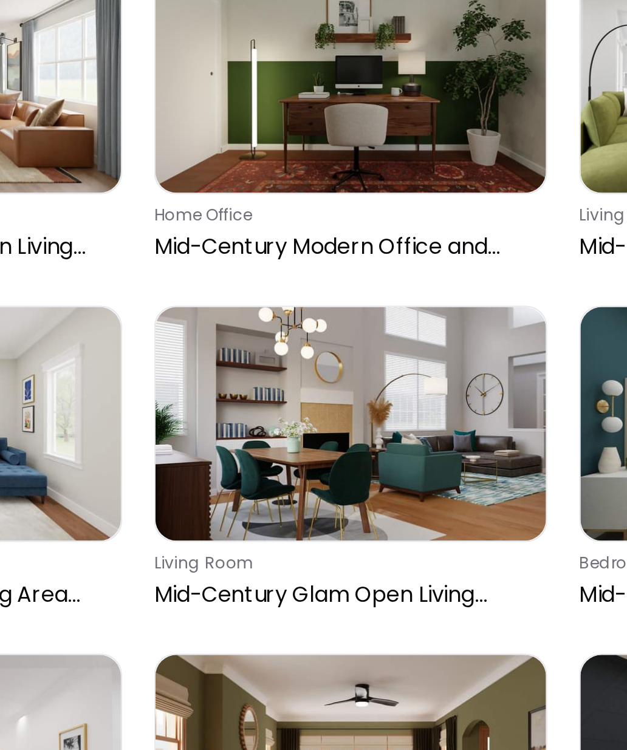
click at [224, 494] on p "Mid-Century Glam Open Living Dining Area" at bounding box center [311, 501] width 175 height 15
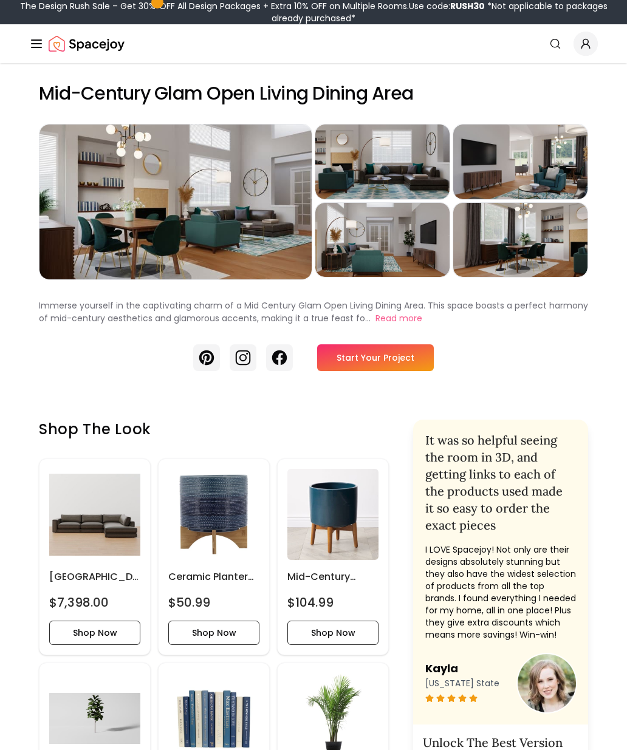
click at [393, 321] on button "Read more" at bounding box center [398, 318] width 47 height 13
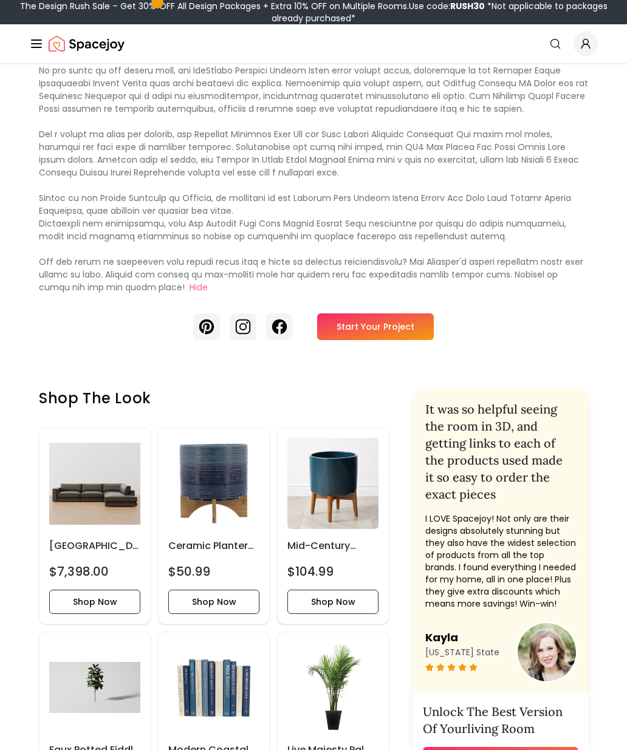
scroll to position [304, 0]
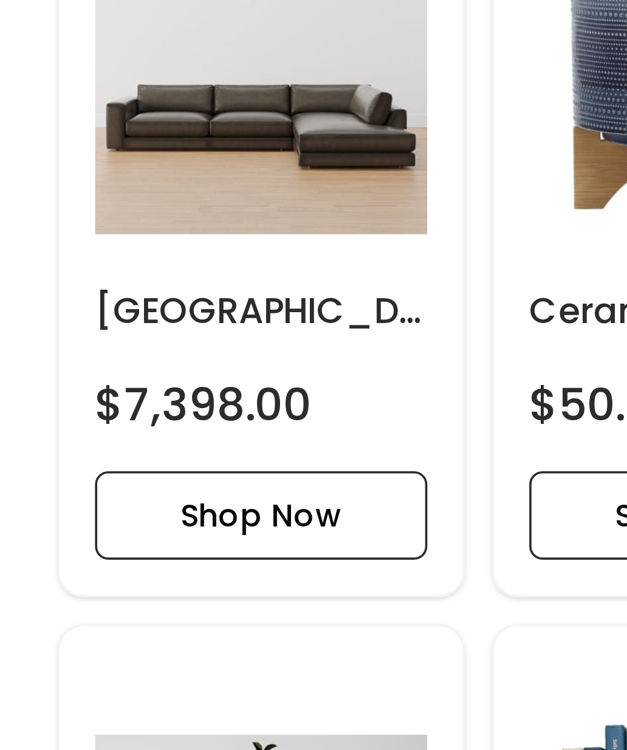
click at [78, 559] on button "Shop Now" at bounding box center [94, 571] width 91 height 24
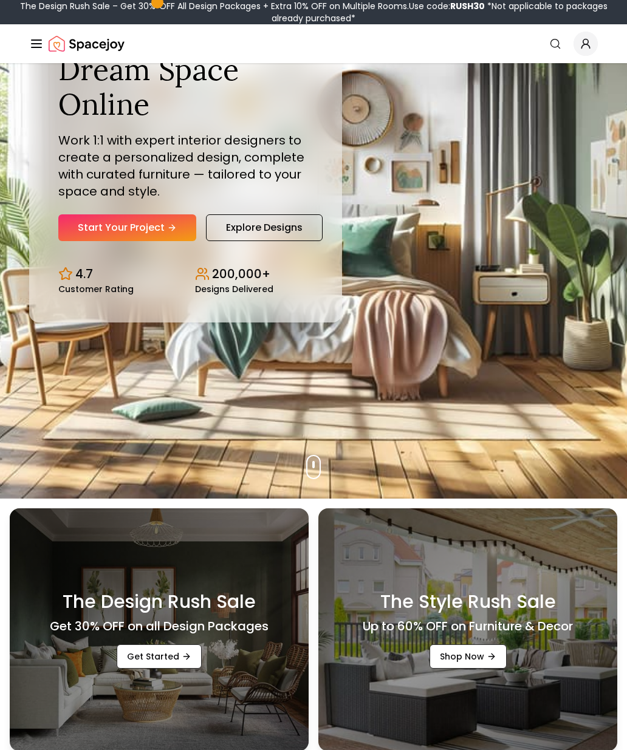
scroll to position [250, 0]
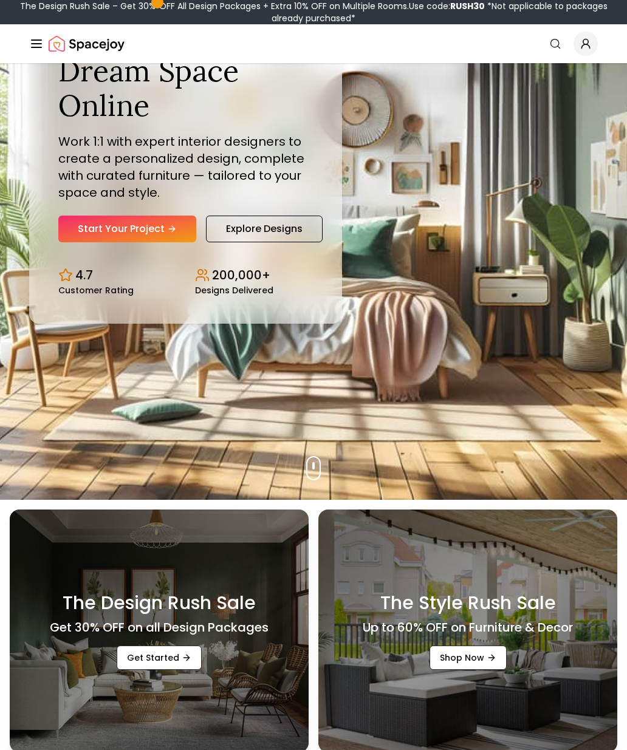
click at [275, 242] on link "Explore Designs" at bounding box center [264, 229] width 117 height 27
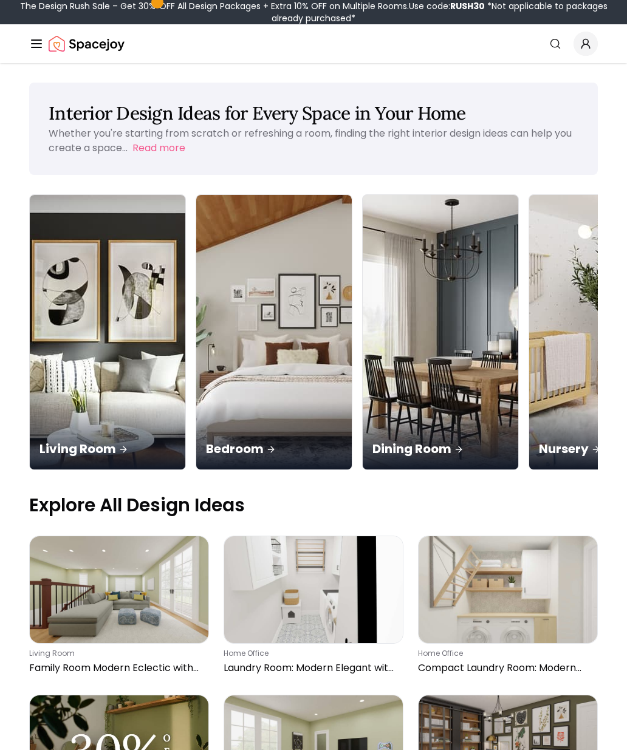
click at [94, 271] on img at bounding box center [108, 332] width 156 height 275
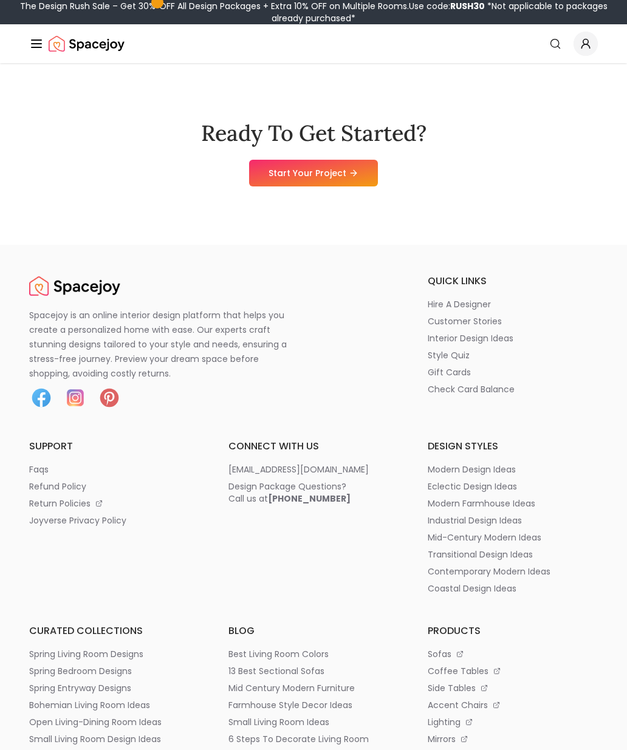
scroll to position [4607, 0]
click at [35, 468] on p "faqs" at bounding box center [38, 470] width 19 height 12
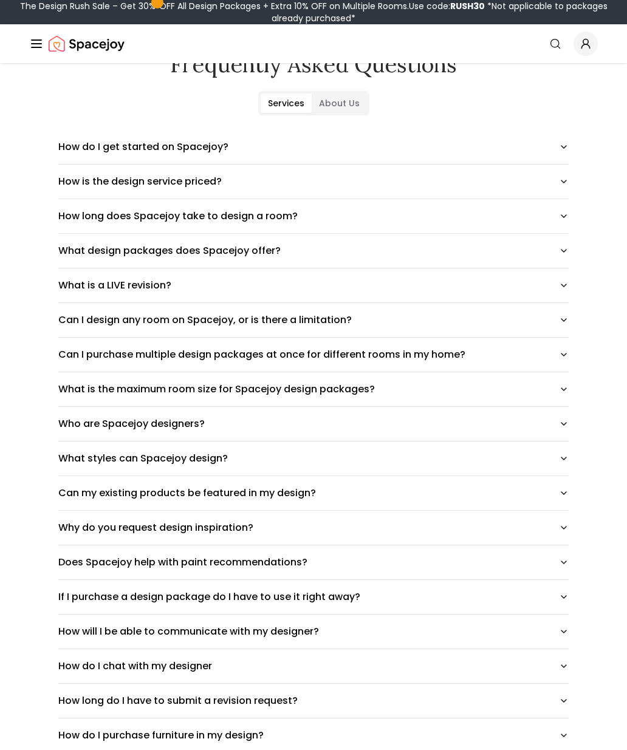
scroll to position [70, 0]
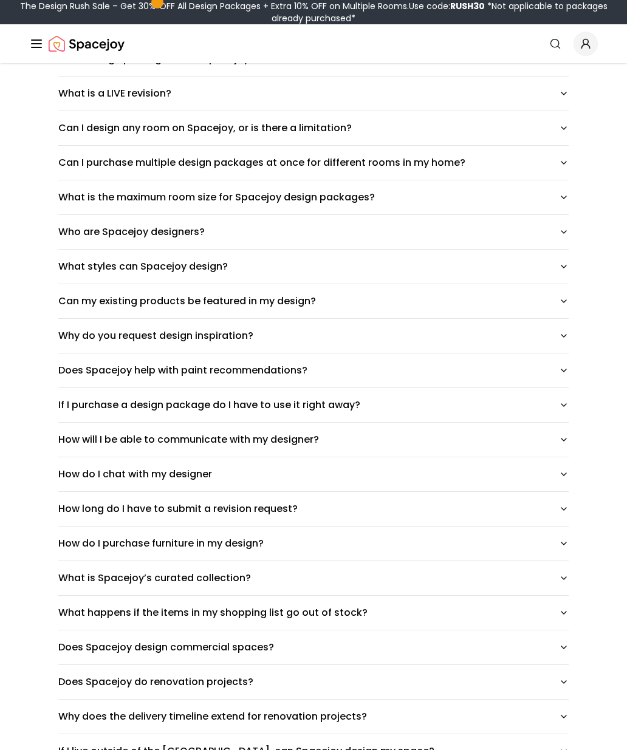
click at [549, 302] on button "Can my existing products be featured in my design?" at bounding box center [313, 302] width 510 height 34
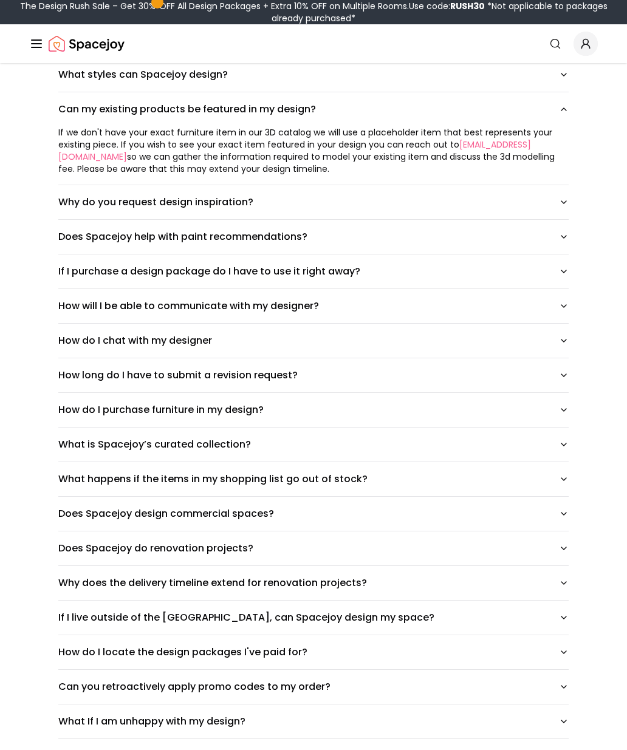
scroll to position [439, 0]
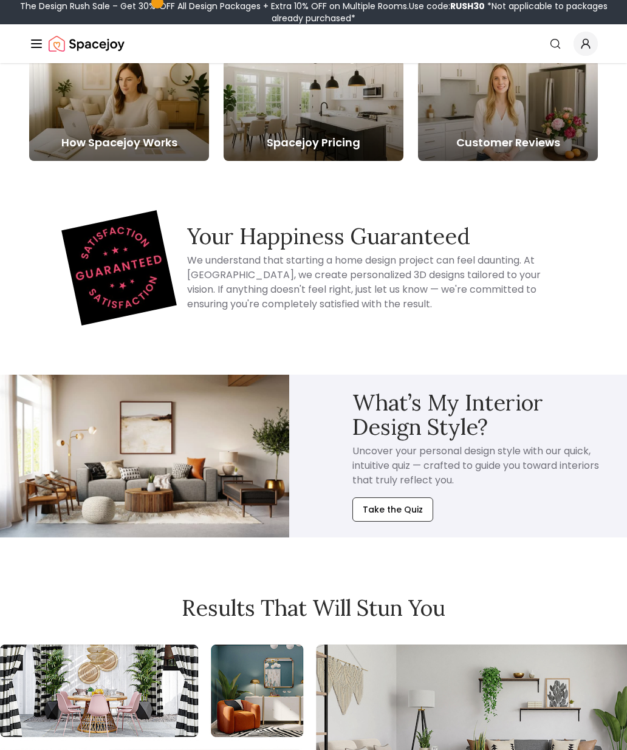
scroll to position [1082, 0]
